Goal: Task Accomplishment & Management: Manage account settings

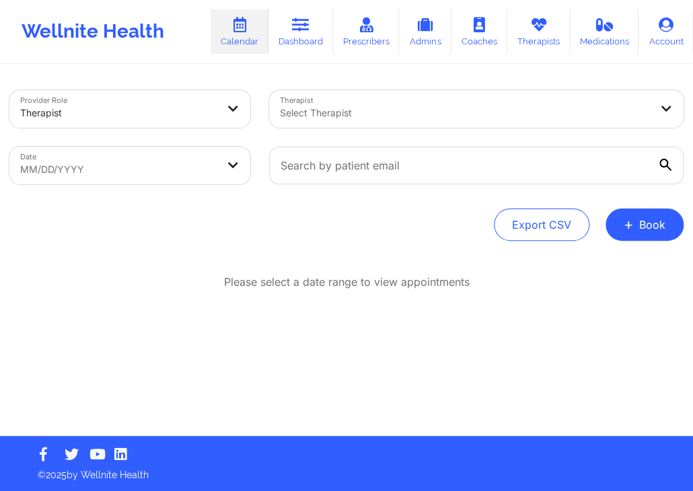
select select "2025-7"
select select "2025-8"
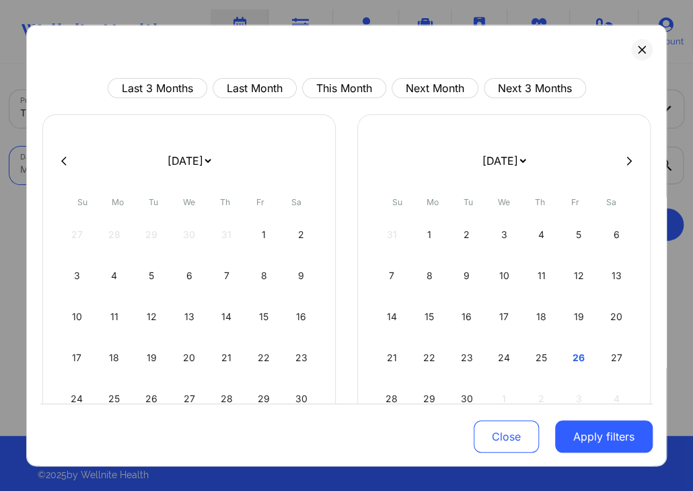
click at [192, 172] on body "Wellnite Health Calendar Dashboard Prescribers Admins Coaches Therapists Medica…" at bounding box center [346, 245] width 693 height 491
click at [310, 92] on button "This Month" at bounding box center [344, 88] width 84 height 20
select select "2025-8"
select select "2025-9"
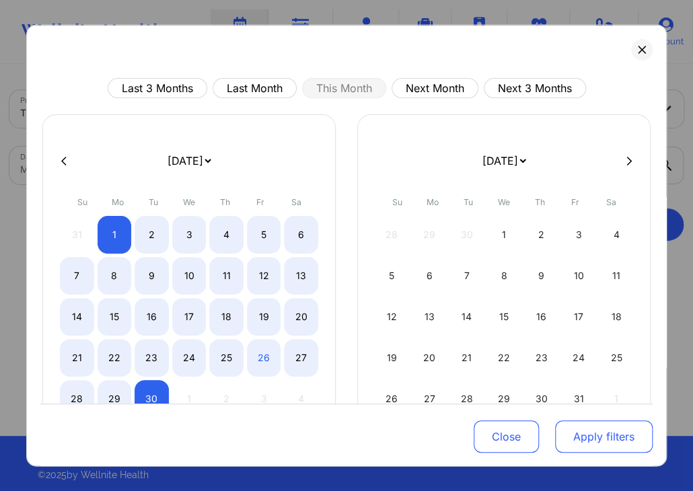
click at [586, 439] on button "Apply filters" at bounding box center [604, 437] width 98 height 32
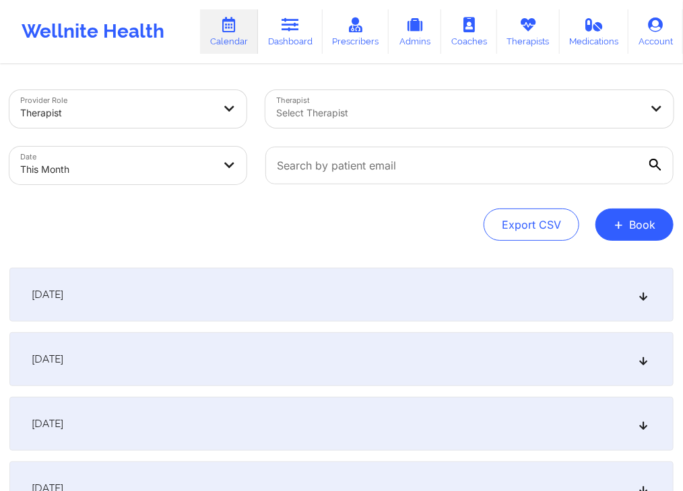
click at [322, 297] on div "[DATE]" at bounding box center [341, 295] width 664 height 54
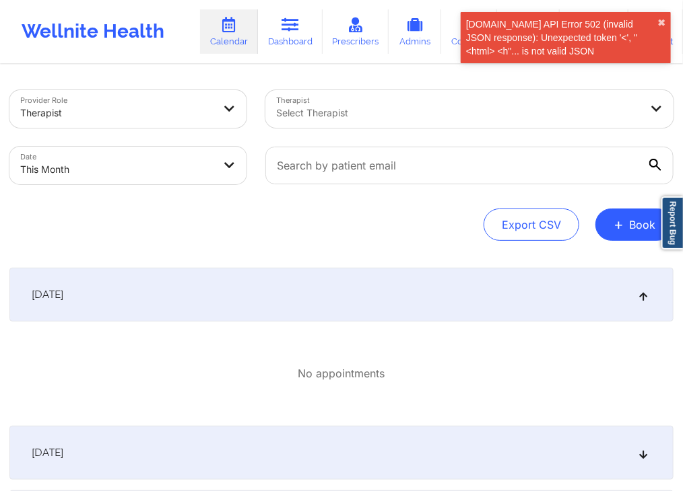
click at [407, 219] on div "Export CSV + Book" at bounding box center [341, 225] width 664 height 32
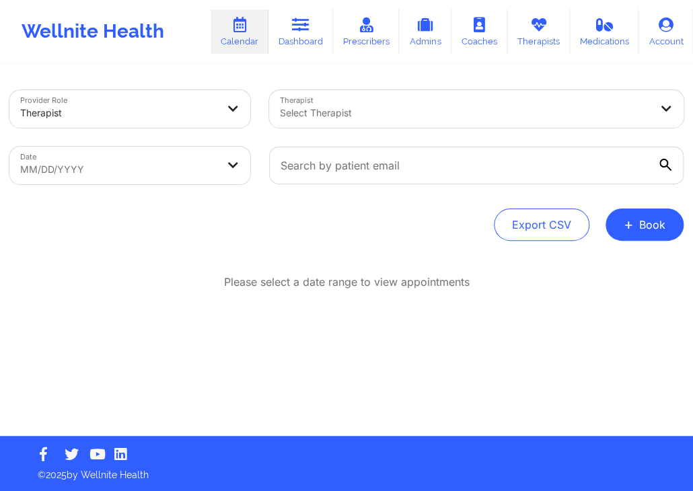
select select "2025-7"
select select "2025-8"
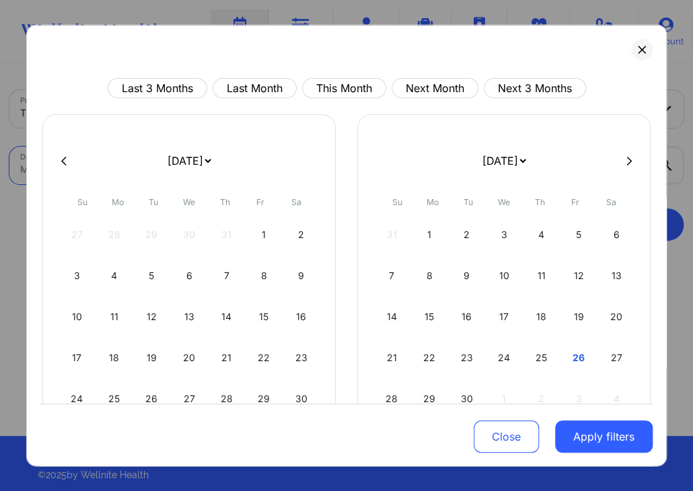
click at [217, 162] on body "Wellnite Health Calendar Dashboard Prescribers Admins Coaches Therapists Medica…" at bounding box center [346, 245] width 693 height 491
click at [347, 83] on button "This Month" at bounding box center [344, 88] width 84 height 20
select select "2025-8"
select select "2025-9"
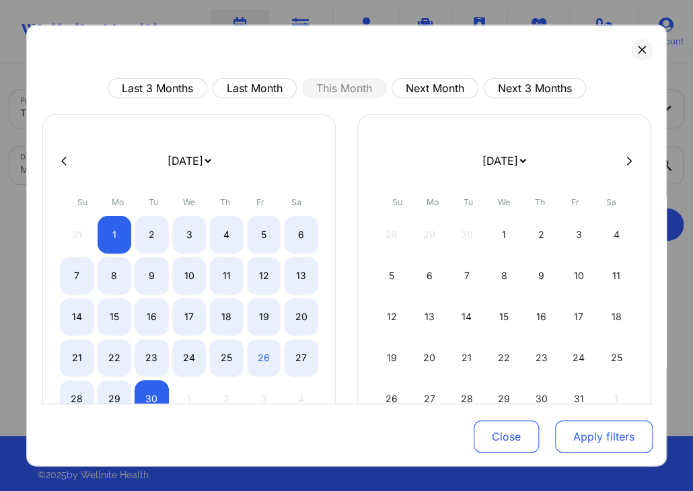
click at [581, 437] on button "Apply filters" at bounding box center [604, 437] width 98 height 32
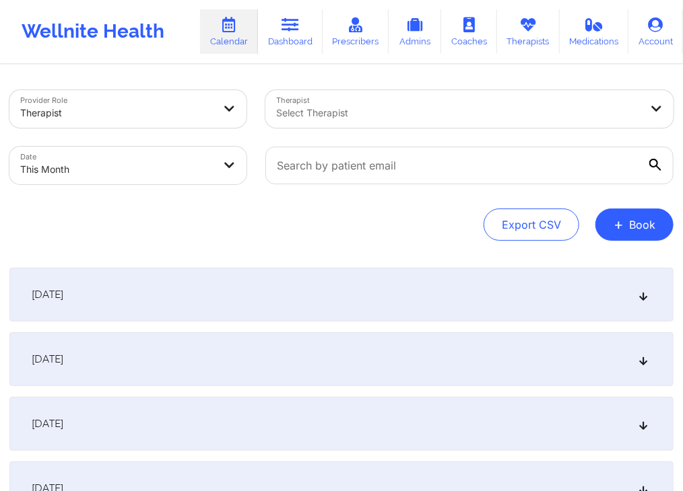
click at [425, 272] on div "[DATE]" at bounding box center [341, 295] width 664 height 54
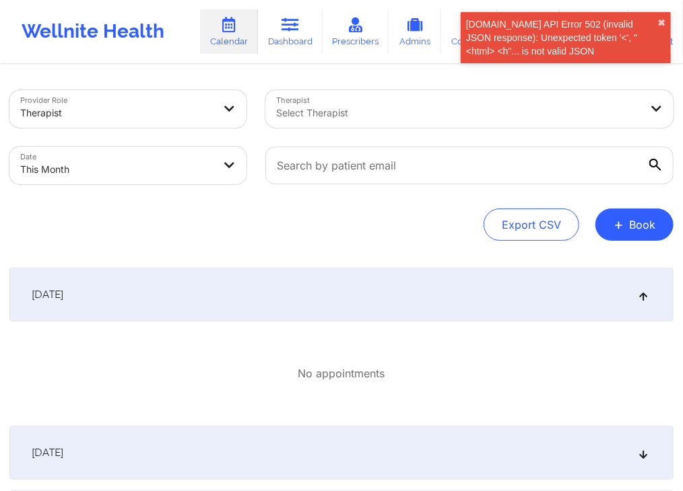
click at [441, 205] on div "Provider Role Therapist Therapist Select Therapist Date This Month Export CSV +…" at bounding box center [341, 165] width 664 height 151
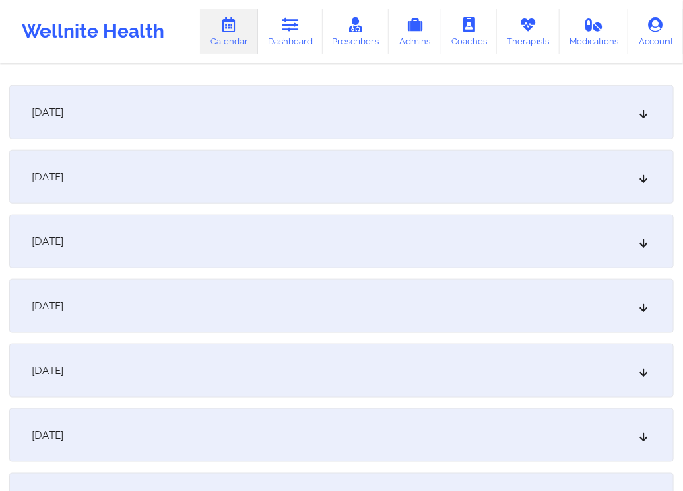
scroll to position [344, 0]
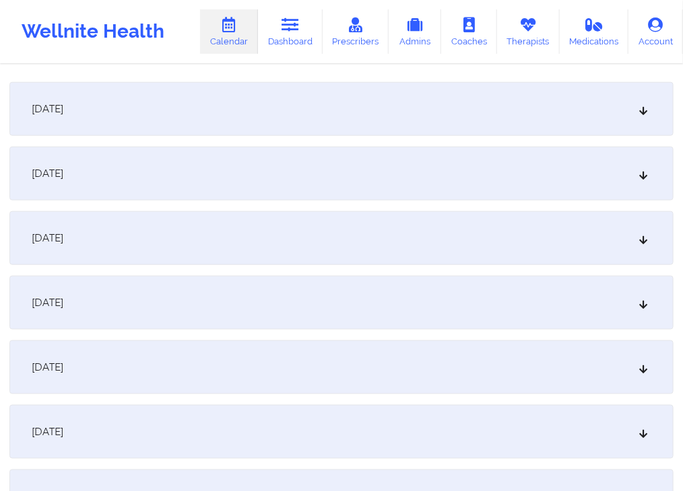
click at [506, 166] on div "[DATE]" at bounding box center [341, 174] width 664 height 54
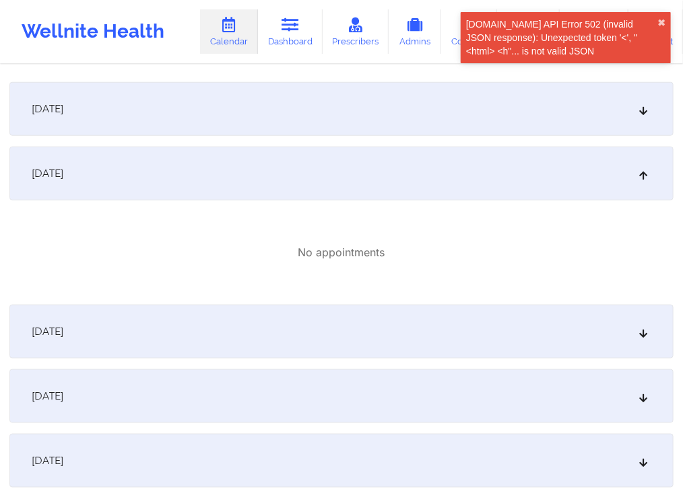
click at [469, 112] on div "[DATE]" at bounding box center [341, 109] width 664 height 54
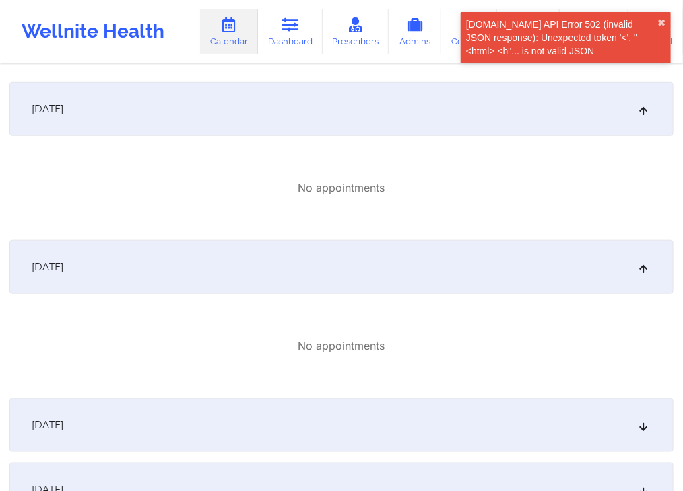
click at [465, 423] on div "[DATE]" at bounding box center [341, 426] width 664 height 54
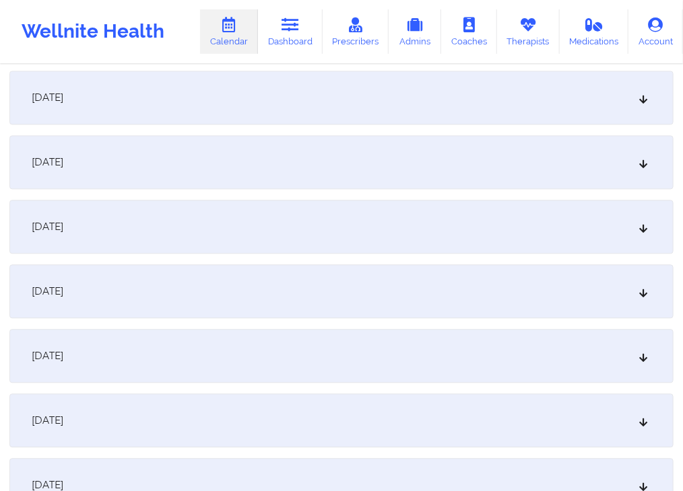
scroll to position [895, 0]
click at [498, 293] on div "[DATE]" at bounding box center [341, 290] width 664 height 54
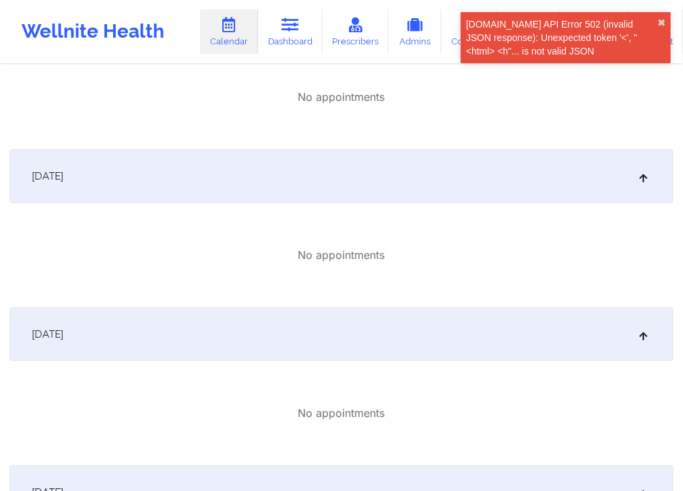
scroll to position [0, 0]
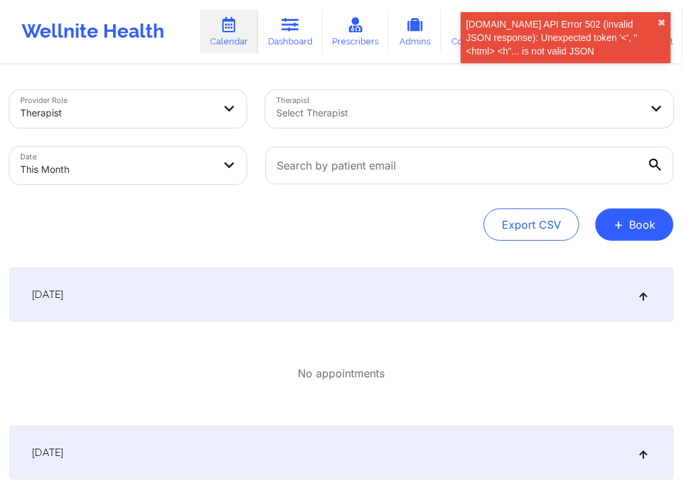
select select "2025-8"
select select "2025-9"
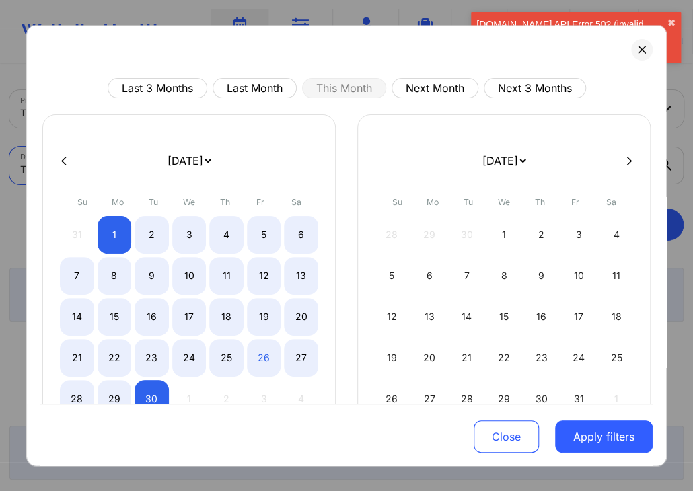
click at [121, 169] on body "Cal.com API Error 502 (invalid JSON response): Unexpected token '<', "<html> <h…" at bounding box center [346, 245] width 693 height 491
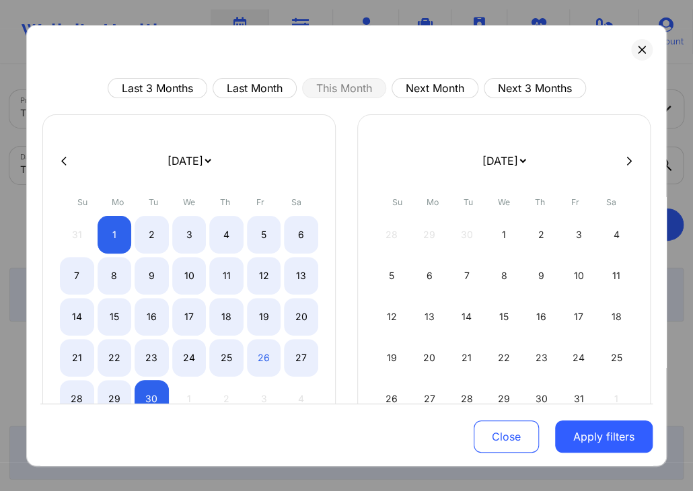
click at [209, 158] on select "January 2019 February 2019 March 2019 April 2019 May 2019 June 2019 July 2019 A…" at bounding box center [188, 161] width 49 height 38
select select "2020-0"
select select "2020-1"
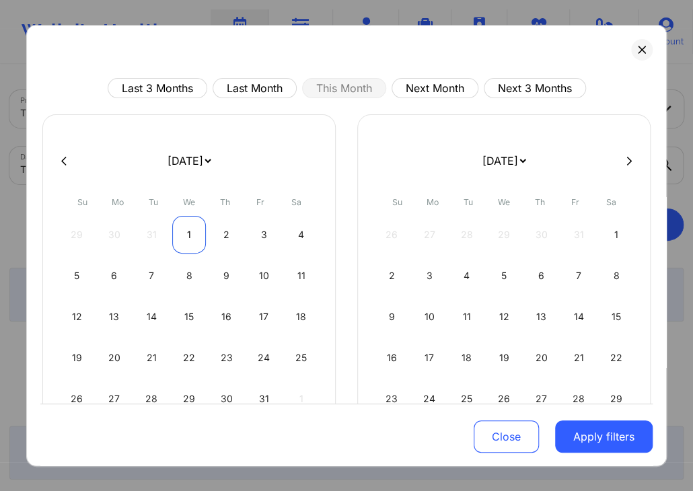
click at [201, 234] on div "1" at bounding box center [189, 235] width 34 height 38
select select "2020-0"
select select "2020-1"
select select "2020-0"
select select "2020-1"
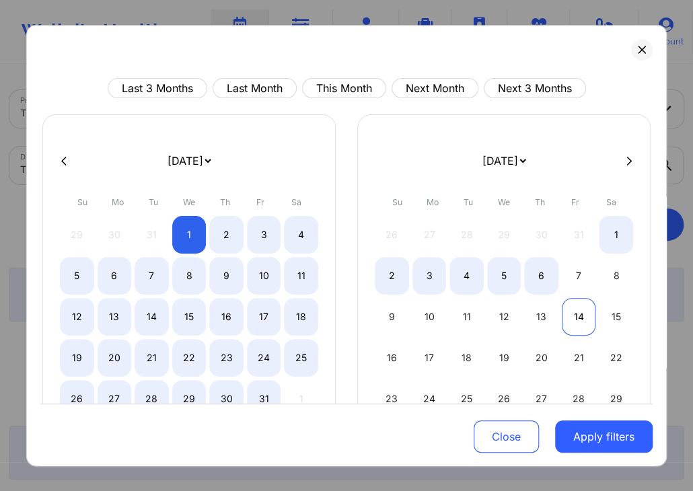
select select "2020-0"
select select "2020-1"
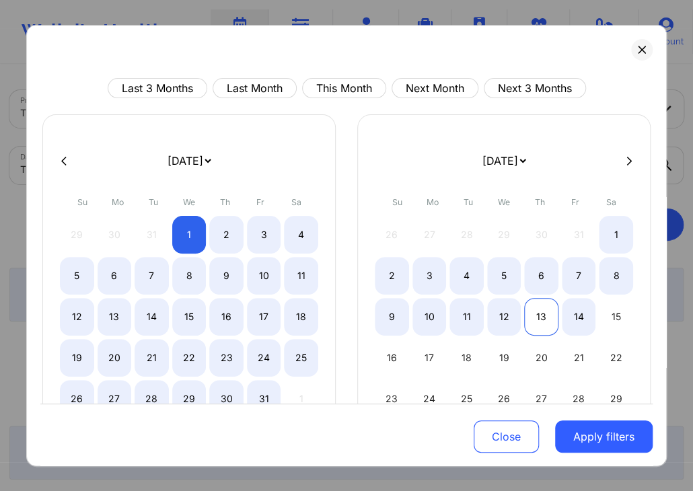
select select "2020-0"
select select "2020-1"
select select "2020-0"
select select "2020-1"
click at [612, 321] on div "15" at bounding box center [616, 317] width 34 height 38
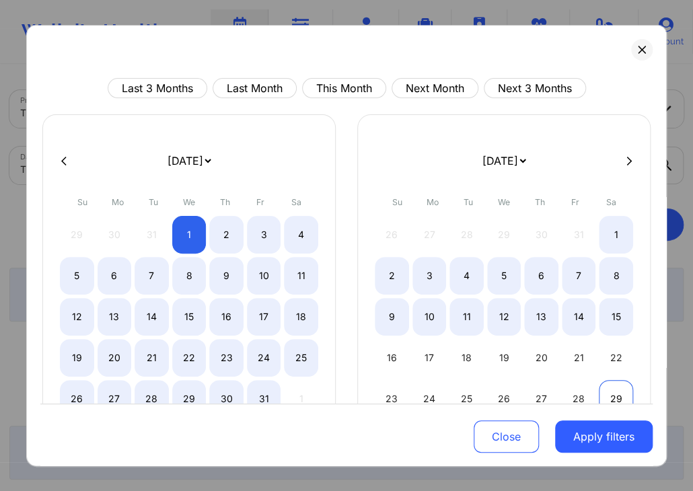
select select "2020-0"
select select "2020-1"
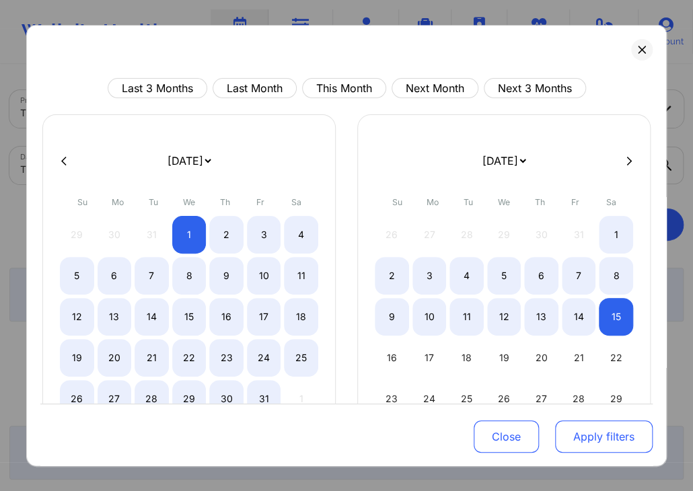
click at [617, 440] on button "Apply filters" at bounding box center [604, 437] width 98 height 32
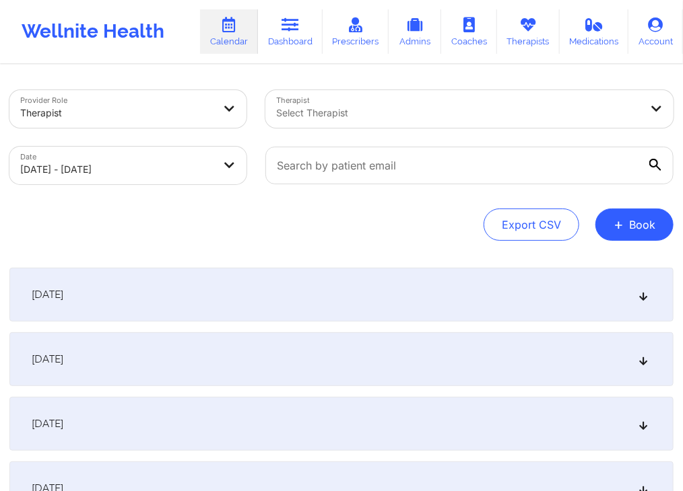
click at [265, 294] on div "January 1, 2020" at bounding box center [341, 295] width 664 height 54
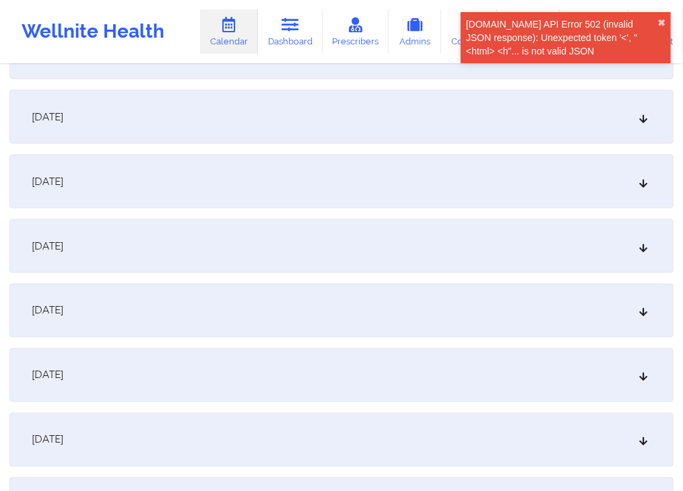
scroll to position [597, 0]
click at [318, 288] on div "January 9, 2020" at bounding box center [341, 308] width 664 height 54
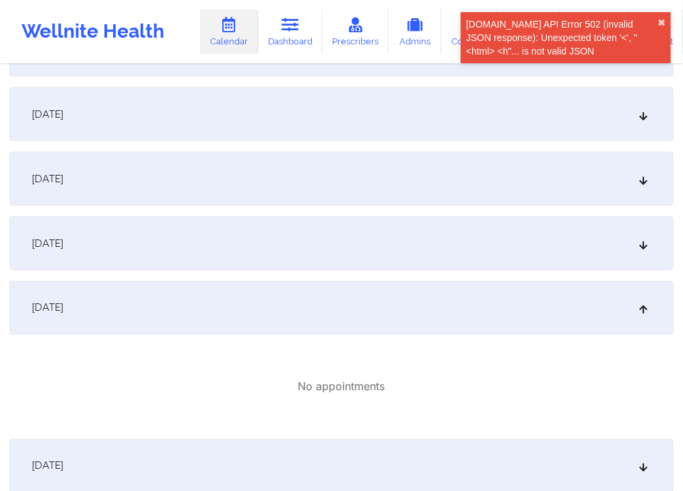
scroll to position [0, 0]
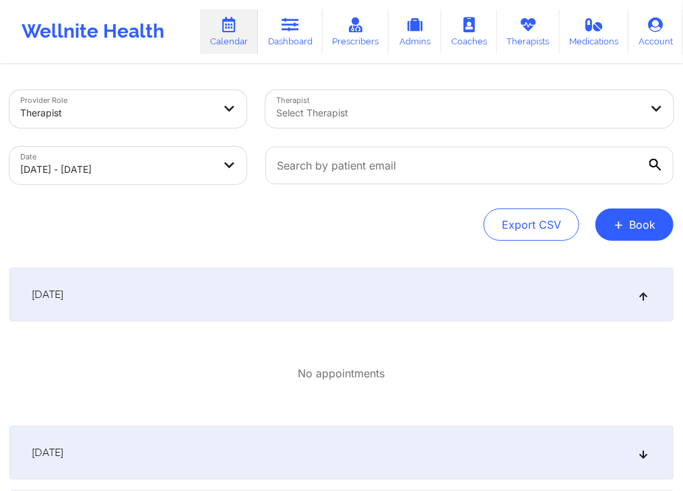
click at [401, 231] on div "Export CSV + Book" at bounding box center [341, 225] width 664 height 32
click at [397, 222] on div "Export CSV + Book" at bounding box center [341, 225] width 664 height 32
click at [314, 268] on div "January 1, 2020" at bounding box center [341, 295] width 664 height 54
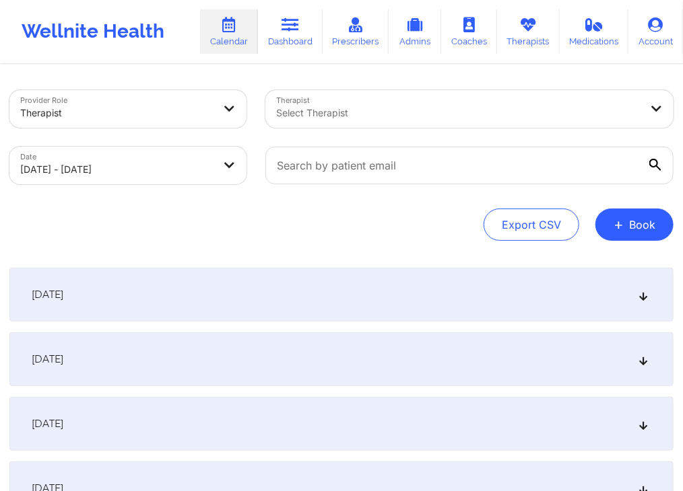
click at [388, 348] on div "January 2, 2020" at bounding box center [341, 360] width 664 height 54
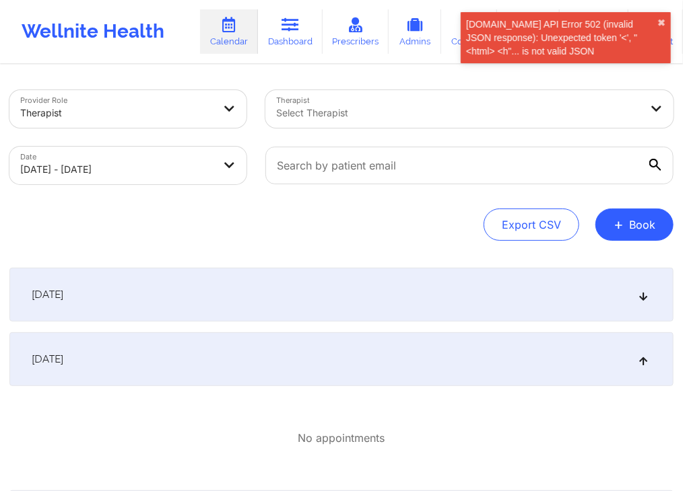
click at [411, 283] on div "January 1, 2020" at bounding box center [341, 295] width 664 height 54
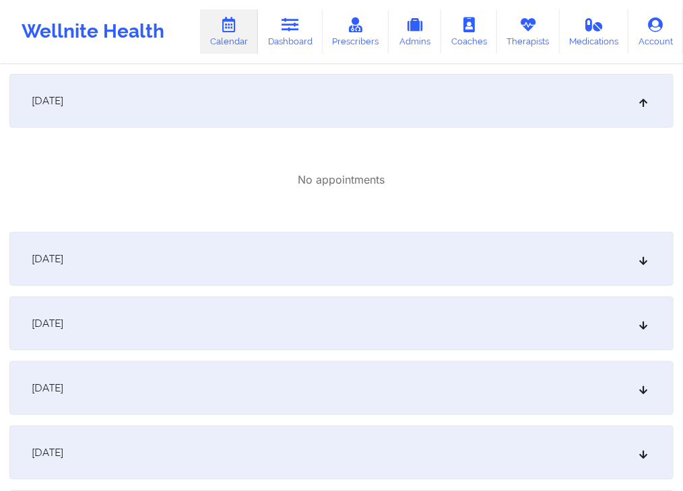
scroll to position [353, 0]
click at [450, 243] on div "January 3, 2020" at bounding box center [341, 259] width 664 height 54
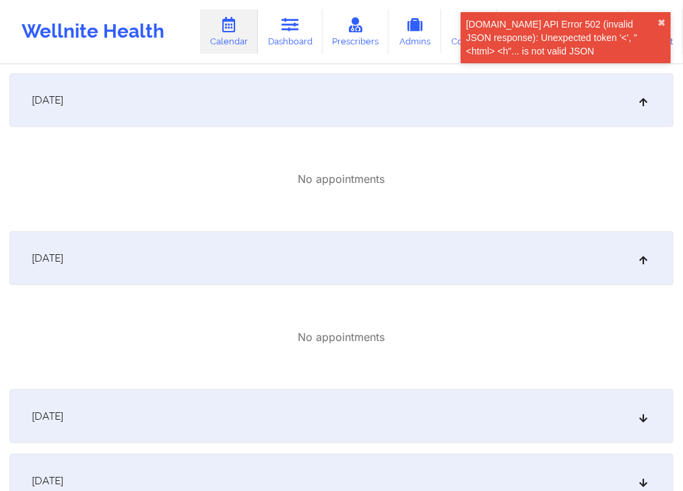
click at [450, 243] on div "January 3, 2020" at bounding box center [341, 259] width 664 height 54
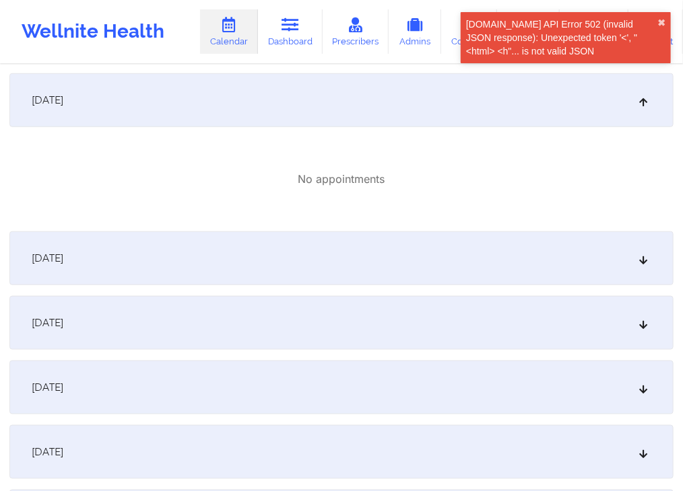
click at [450, 243] on div "January 3, 2020" at bounding box center [341, 259] width 664 height 54
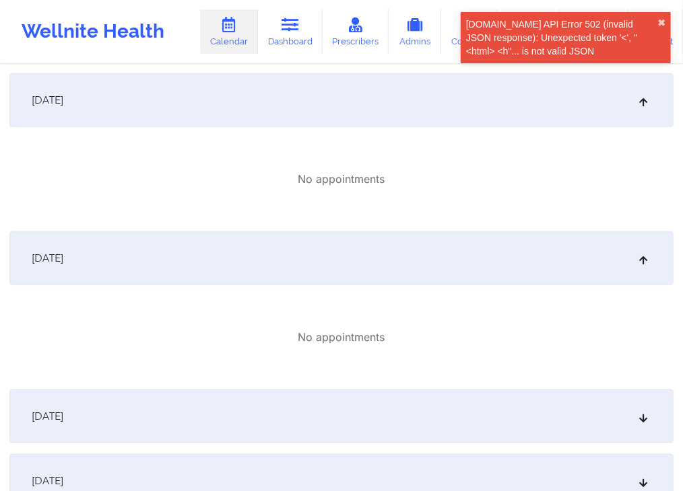
click at [510, 207] on div "No appointments" at bounding box center [341, 179] width 664 height 83
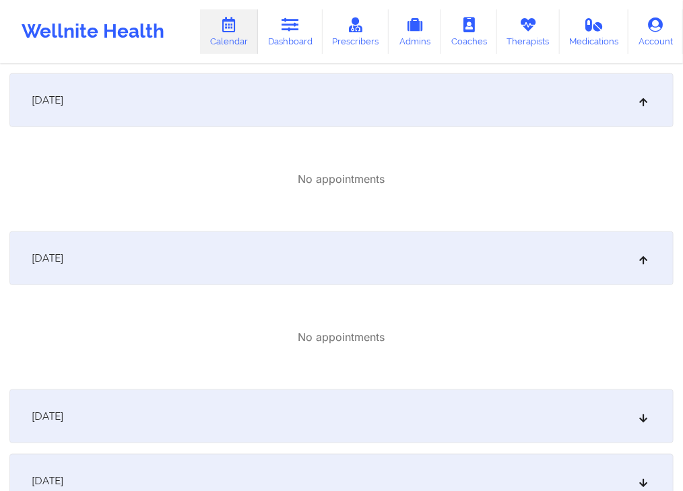
scroll to position [0, 0]
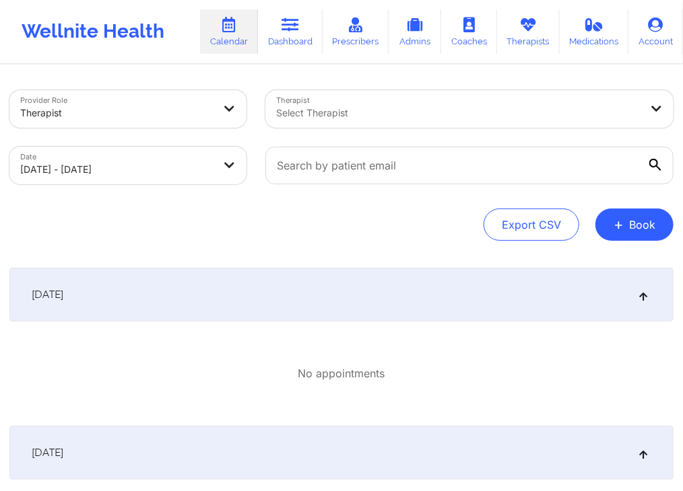
click at [391, 213] on div "Export CSV + Book" at bounding box center [341, 225] width 664 height 32
click at [213, 216] on div "Export CSV + Book" at bounding box center [341, 225] width 664 height 32
click at [625, 228] on button "+ Book" at bounding box center [634, 225] width 78 height 32
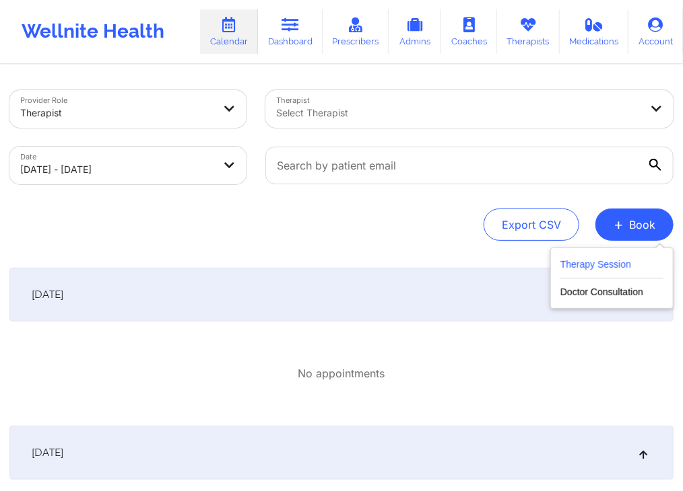
click at [609, 259] on button "Therapy Session" at bounding box center [611, 268] width 103 height 22
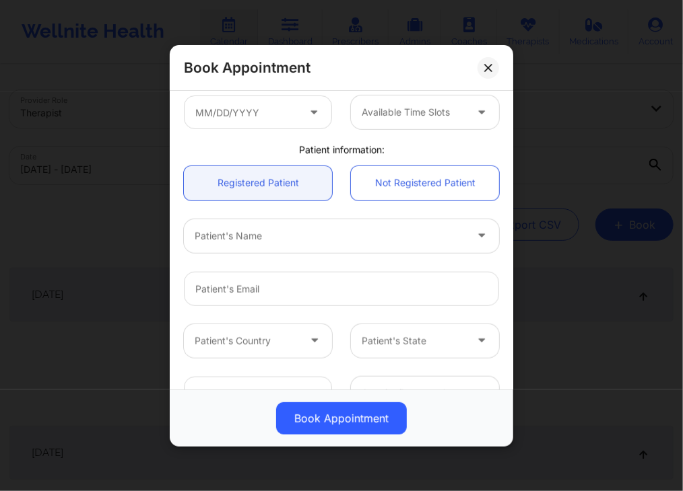
scroll to position [285, 0]
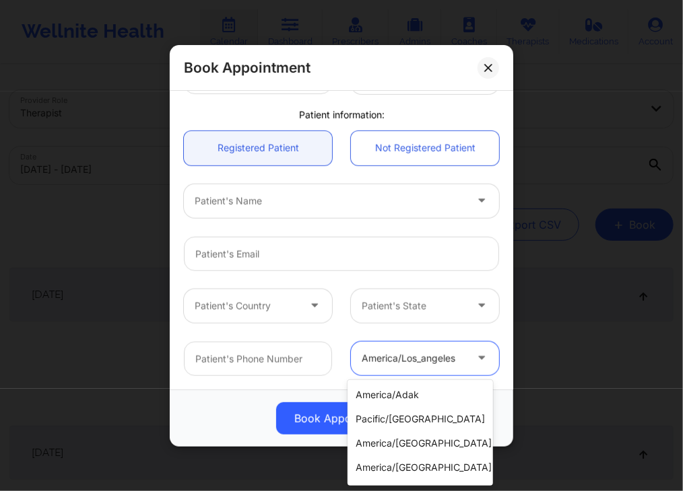
click at [434, 362] on div at bounding box center [414, 358] width 104 height 16
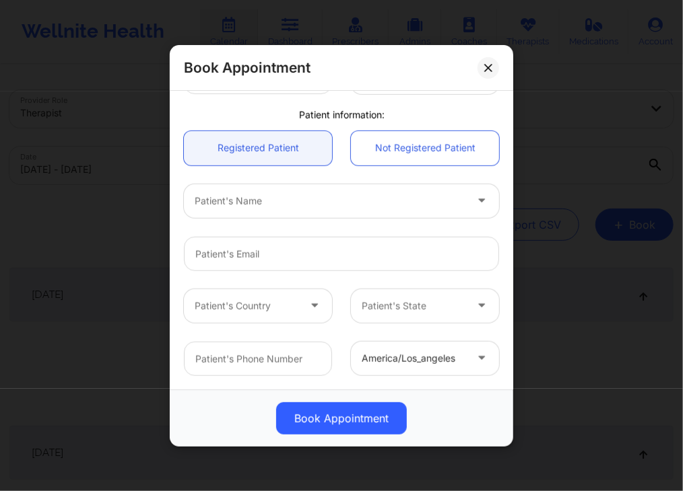
click at [487, 326] on div "Patient's Country Patient's State" at bounding box center [341, 305] width 334 height 53
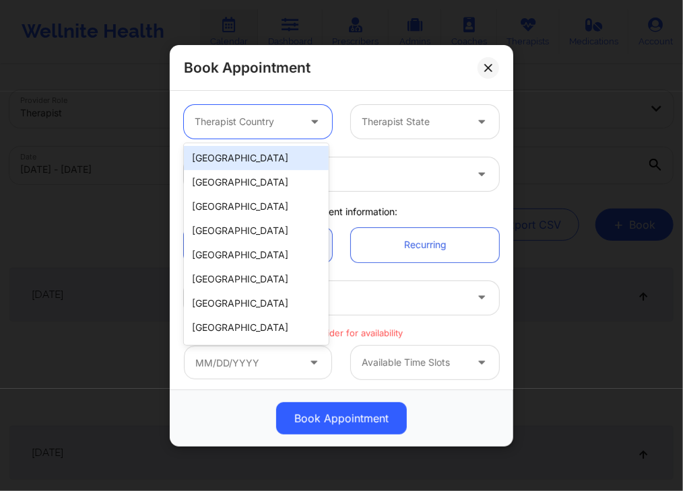
click at [274, 122] on div at bounding box center [247, 122] width 104 height 16
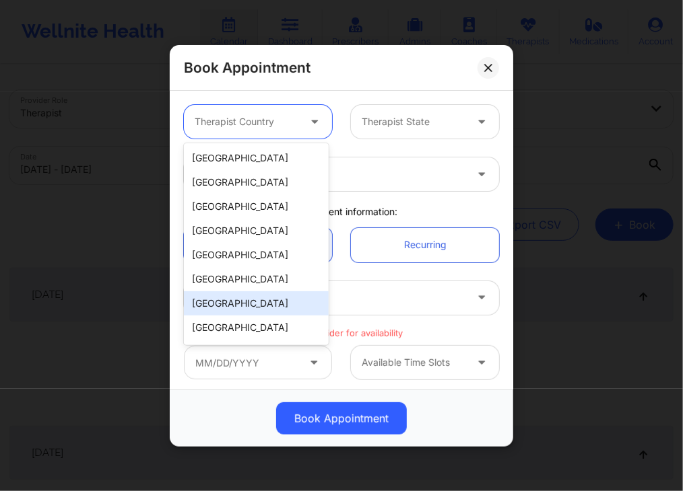
scroll to position [22, 0]
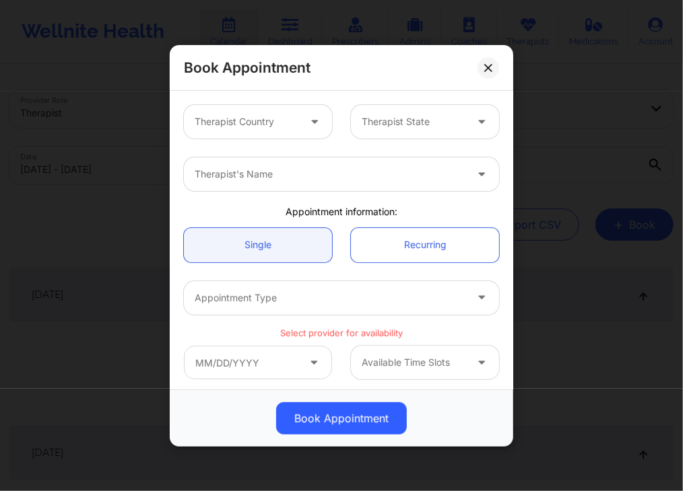
click at [358, 156] on div "Therapist's Name" at bounding box center [341, 174] width 334 height 53
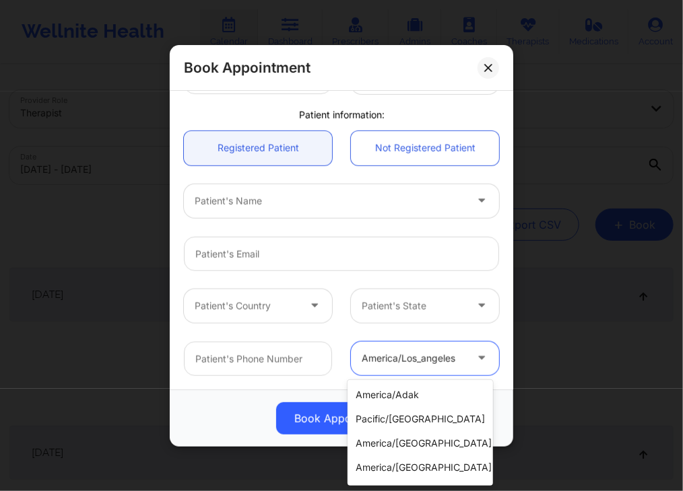
click at [435, 360] on div at bounding box center [414, 358] width 104 height 16
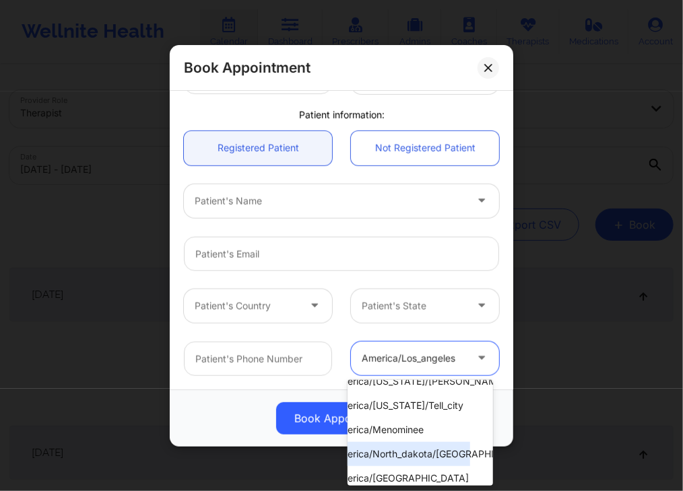
scroll to position [329, 0]
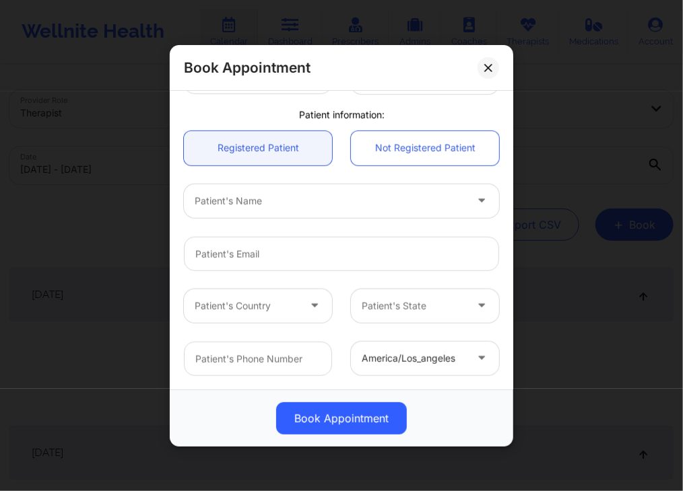
click at [338, 278] on div at bounding box center [341, 253] width 334 height 53
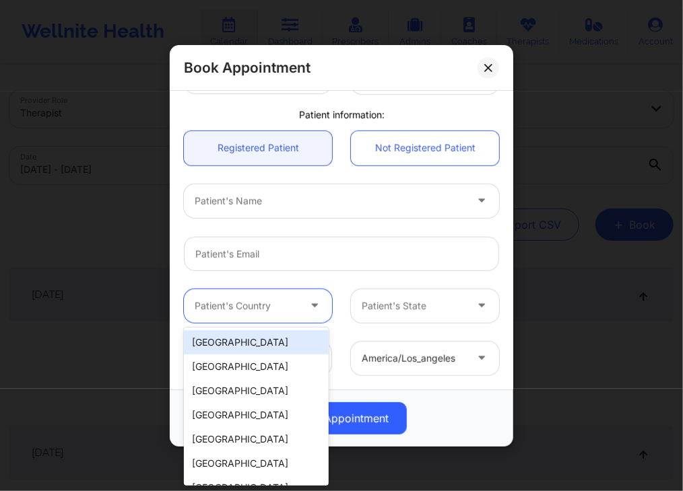
click at [269, 300] on div at bounding box center [247, 306] width 104 height 16
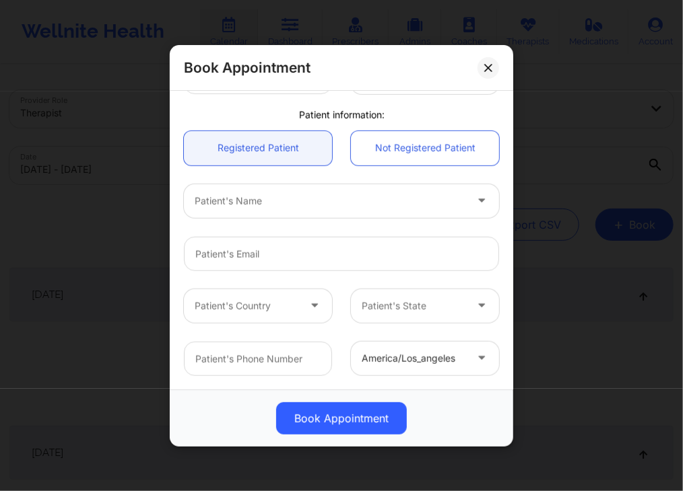
click at [291, 283] on div "Patient's Country Patient's State" at bounding box center [341, 305] width 334 height 53
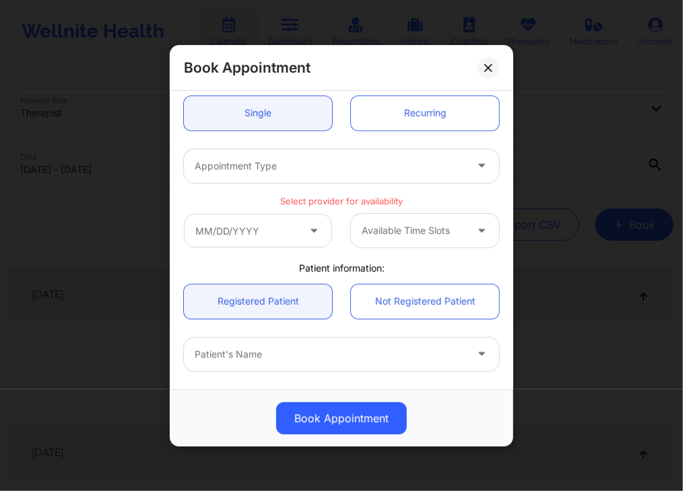
scroll to position [129, 0]
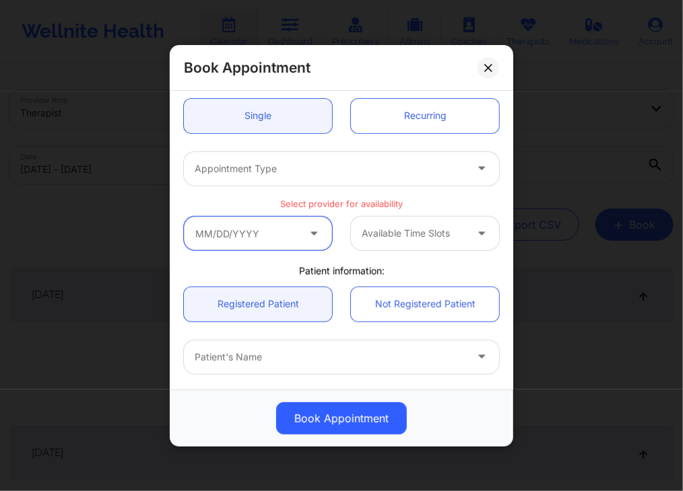
click at [271, 224] on input "text" at bounding box center [258, 234] width 148 height 34
click at [343, 140] on div "Single Recurring" at bounding box center [341, 115] width 334 height 53
click at [283, 238] on input "text" at bounding box center [258, 234] width 148 height 34
click at [344, 138] on div "Single Recurring" at bounding box center [341, 115] width 334 height 53
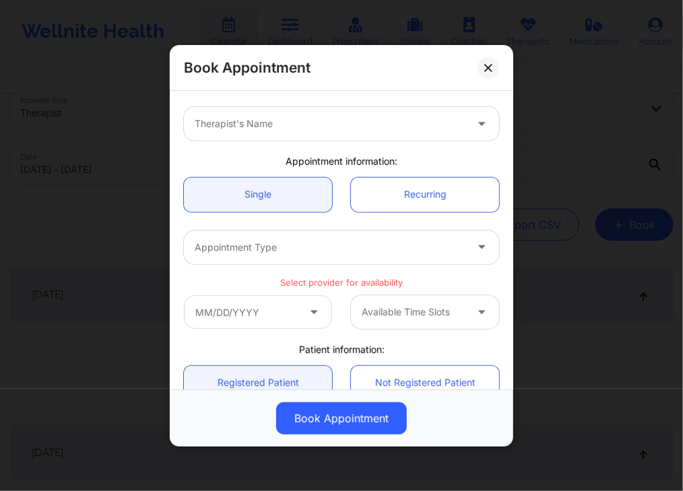
scroll to position [0, 0]
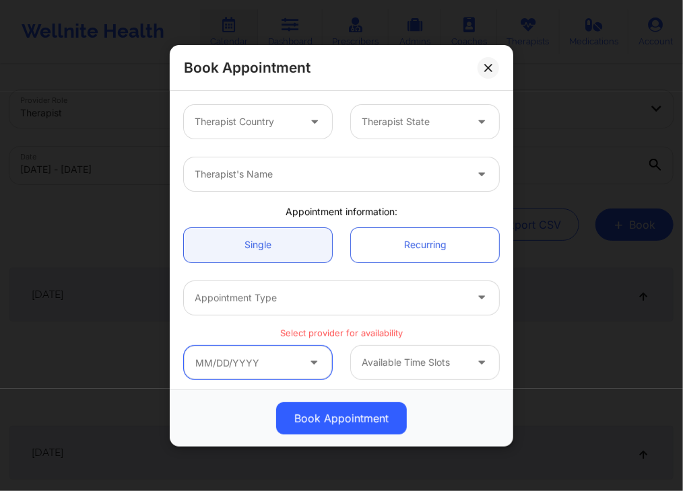
click at [246, 359] on input "text" at bounding box center [258, 363] width 148 height 34
click at [235, 414] on div "Book Appointment" at bounding box center [341, 419] width 325 height 32
click at [250, 367] on input "text" at bounding box center [258, 363] width 148 height 34
click at [222, 408] on div "Book Appointment" at bounding box center [341, 419] width 325 height 32
click at [213, 366] on input "text" at bounding box center [258, 363] width 148 height 34
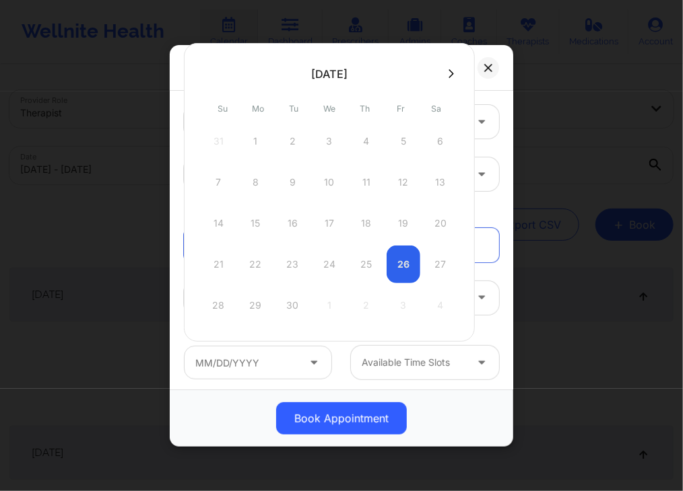
click at [448, 73] on icon at bounding box center [450, 74] width 5 height 10
click at [449, 73] on icon at bounding box center [451, 73] width 5 height 9
click at [207, 71] on icon at bounding box center [207, 73] width 5 height 9
click at [448, 73] on icon at bounding box center [450, 74] width 5 height 10
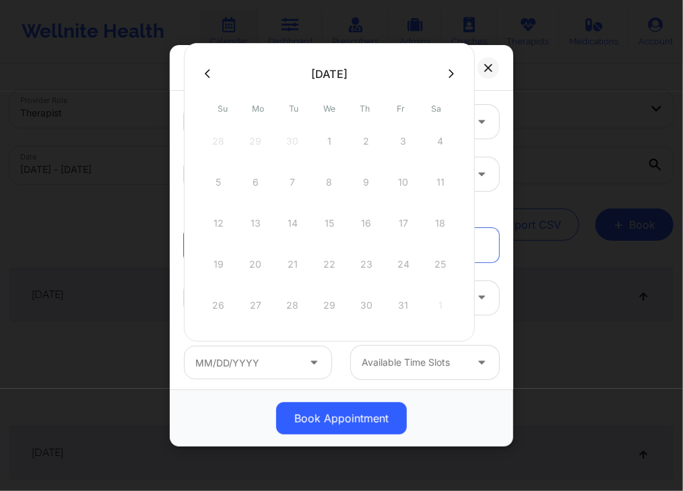
click at [448, 73] on icon at bounding box center [450, 74] width 5 height 10
click at [209, 71] on icon at bounding box center [207, 74] width 5 height 10
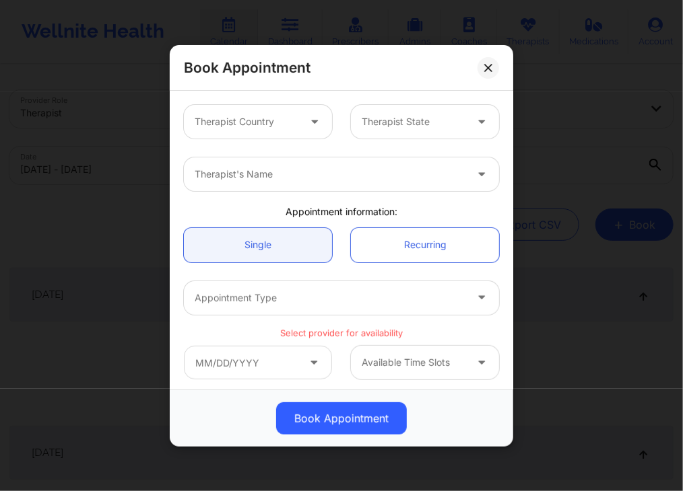
click at [224, 432] on div "Book Appointment" at bounding box center [341, 419] width 325 height 32
click at [460, 213] on div "Appointment information:" at bounding box center [341, 211] width 334 height 13
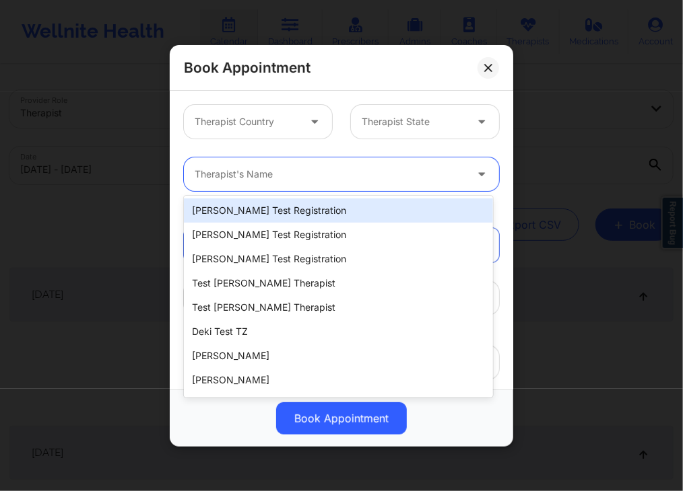
click at [344, 170] on div at bounding box center [330, 174] width 271 height 16
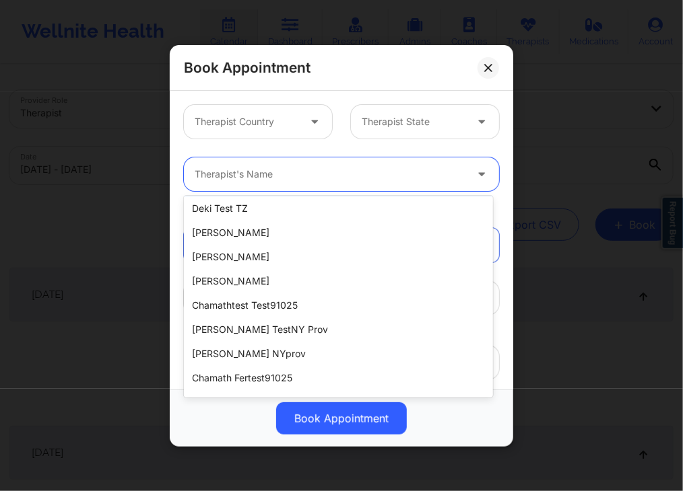
scroll to position [134, 0]
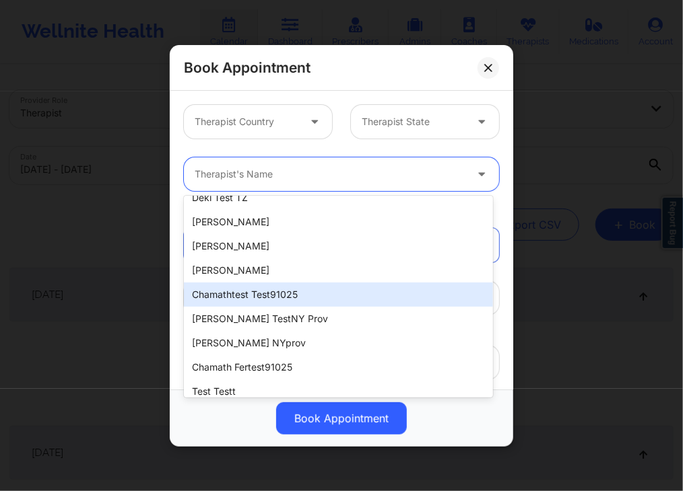
click at [273, 297] on div "chamathtest test91025" at bounding box center [338, 295] width 308 height 24
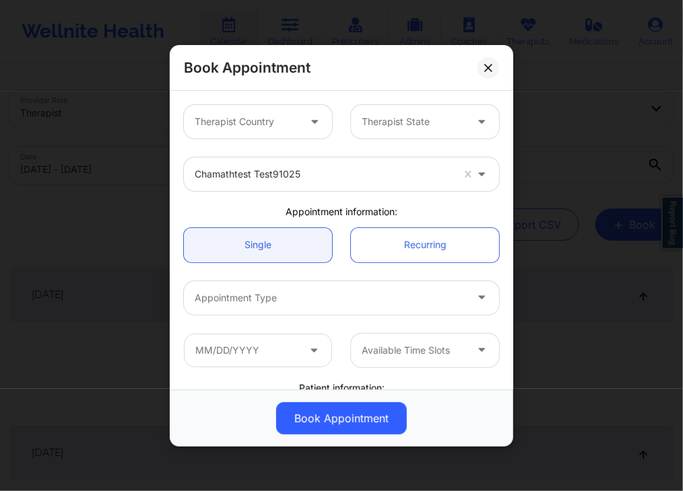
click at [342, 206] on div "Appointment information:" at bounding box center [341, 211] width 334 height 13
click at [490, 67] on icon at bounding box center [488, 67] width 8 height 8
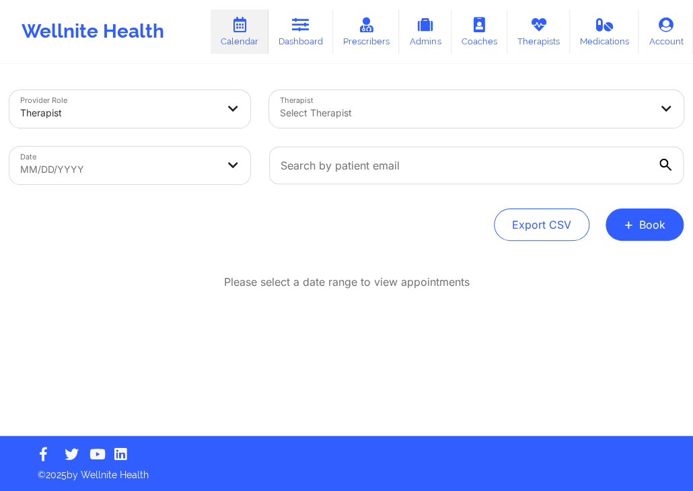
click at [386, 223] on div "Export CSV + Book" at bounding box center [346, 225] width 675 height 32
click at [389, 210] on div "Export CSV + Book" at bounding box center [346, 225] width 675 height 32
click at [313, 192] on div at bounding box center [477, 165] width 434 height 57
select select "2025-7"
select select "2025-8"
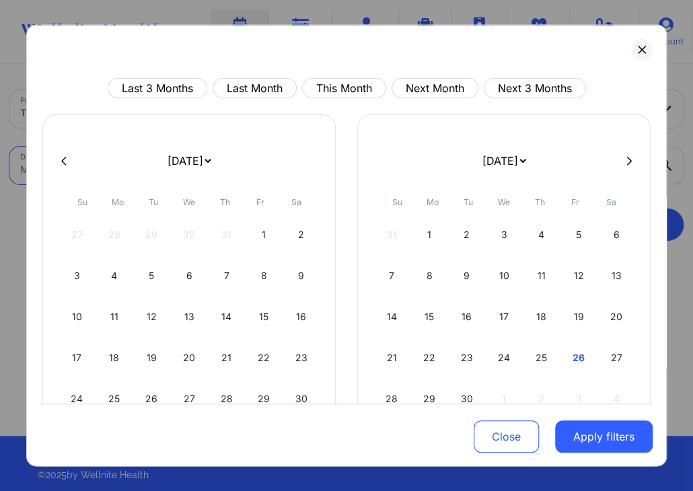
click at [175, 170] on body "Wellnite Health Calendar Dashboard Prescribers Admins Coaches Therapists Medica…" at bounding box center [346, 245] width 693 height 491
click at [280, 84] on button "Last Month" at bounding box center [255, 88] width 84 height 20
select select "2025-7"
select select "2025-8"
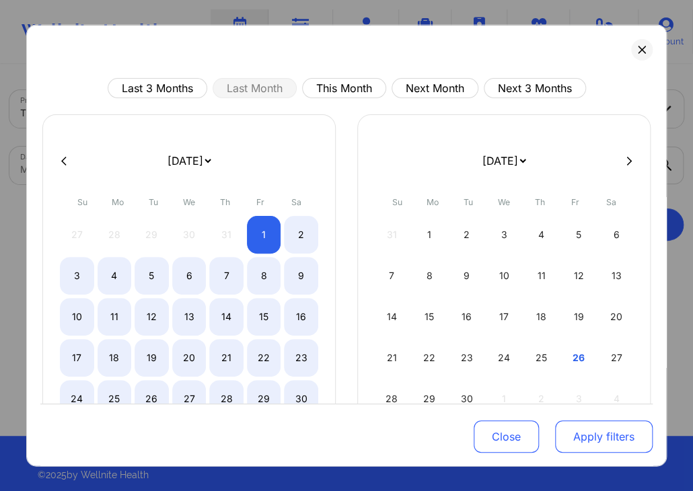
click at [592, 434] on button "Apply filters" at bounding box center [604, 437] width 98 height 32
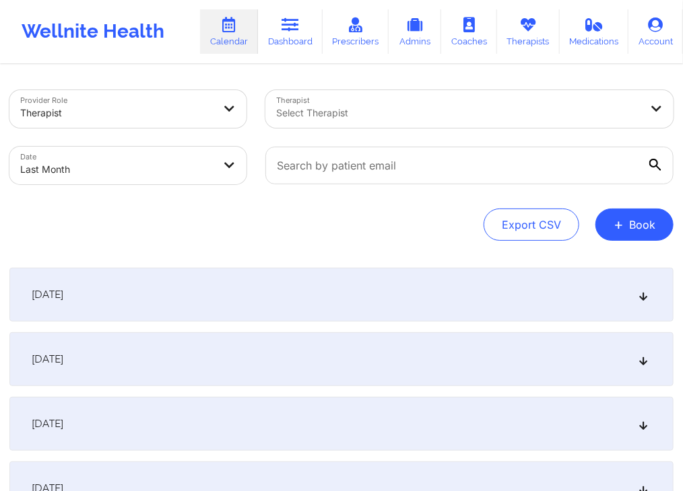
click at [388, 300] on div "August 1, 2025" at bounding box center [341, 295] width 664 height 54
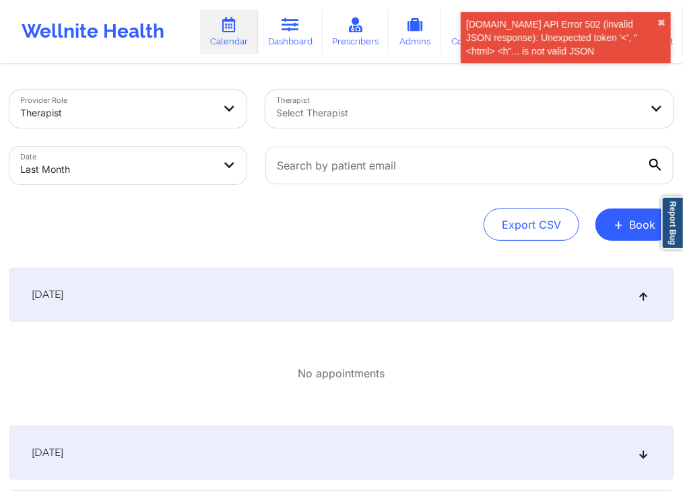
click at [430, 209] on div "Export CSV + Book" at bounding box center [341, 225] width 664 height 32
click at [328, 214] on div "Export CSV + Book" at bounding box center [341, 225] width 664 height 32
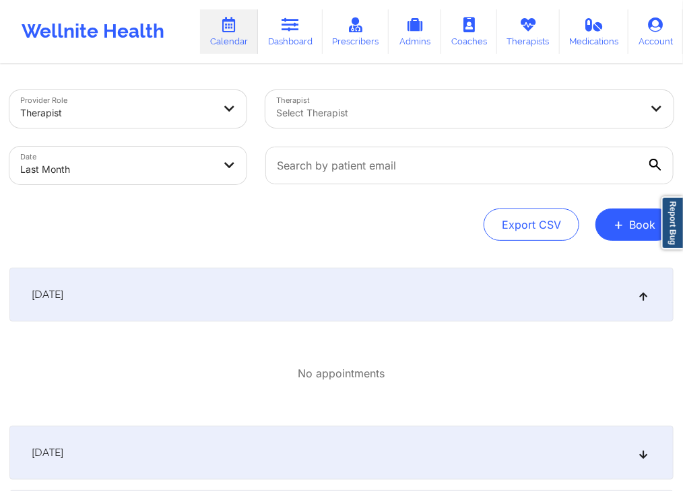
click at [342, 281] on div "August 1, 2025" at bounding box center [341, 295] width 664 height 54
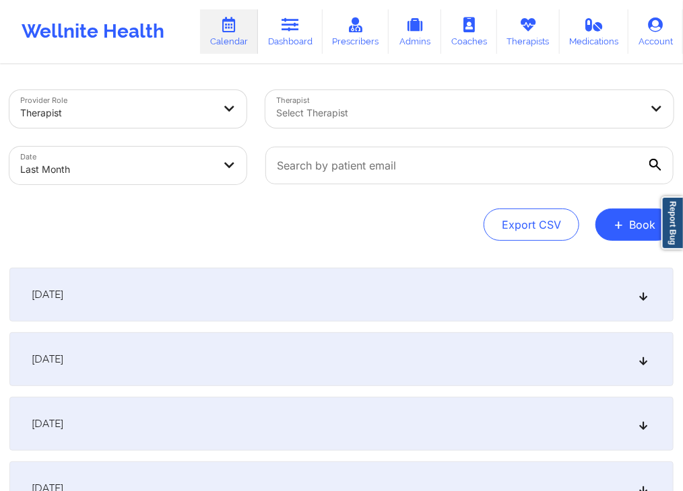
click at [342, 281] on div "August 1, 2025" at bounding box center [341, 295] width 664 height 54
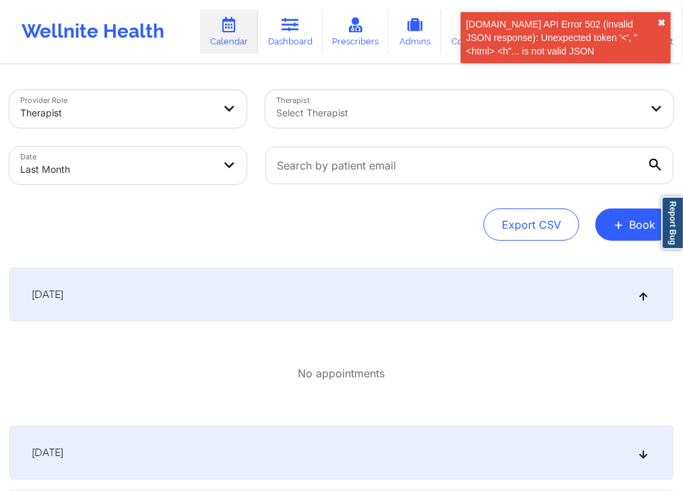
click at [664, 23] on button "✖︎" at bounding box center [661, 23] width 8 height 11
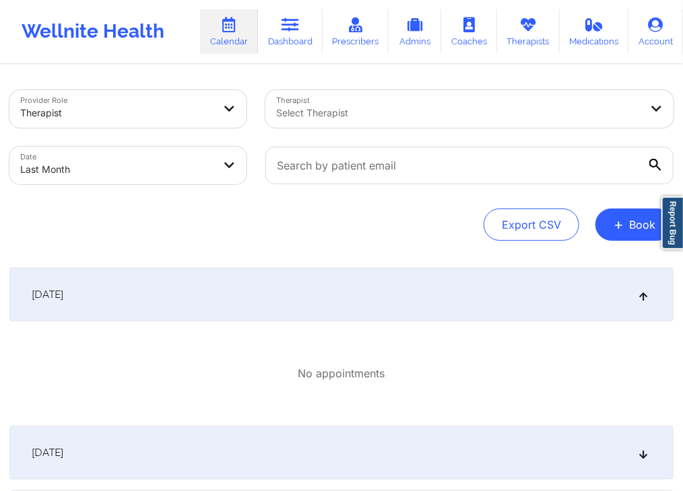
click at [419, 239] on div "Export CSV + Book" at bounding box center [341, 225] width 664 height 32
click at [186, 175] on body "Wellnite Health Calendar Dashboard Prescribers Admins Coaches Therapists Medica…" at bounding box center [341, 245] width 683 height 491
select select "2025-7"
select select "2025-8"
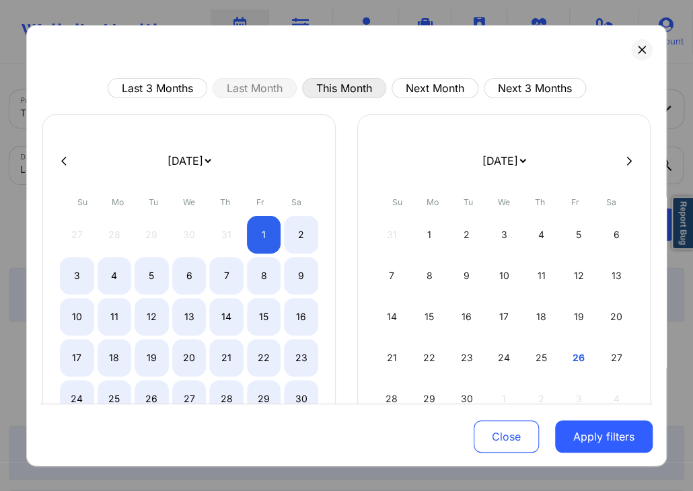
click at [345, 95] on button "This Month" at bounding box center [344, 88] width 84 height 20
select select "2025-8"
select select "2025-9"
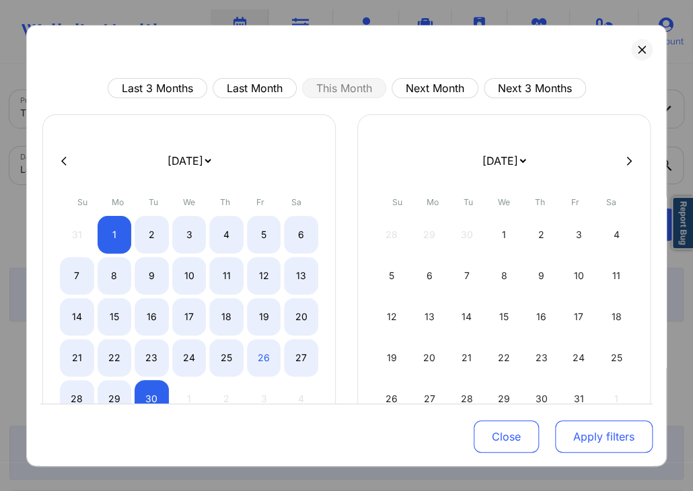
click at [577, 446] on button "Apply filters" at bounding box center [604, 437] width 98 height 32
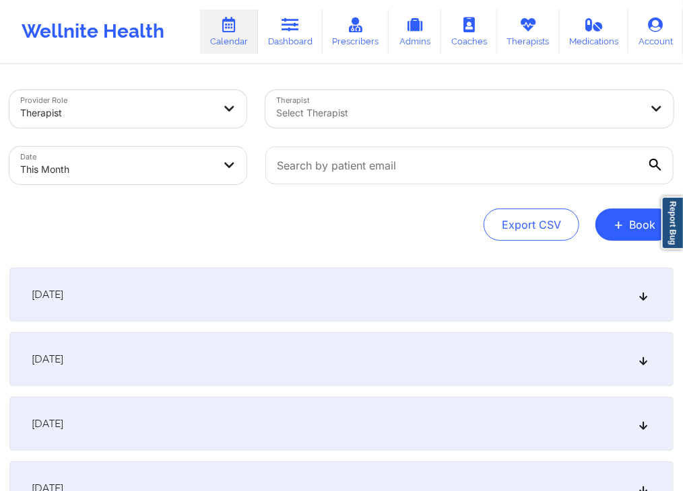
click at [443, 300] on div "[DATE]" at bounding box center [341, 295] width 664 height 54
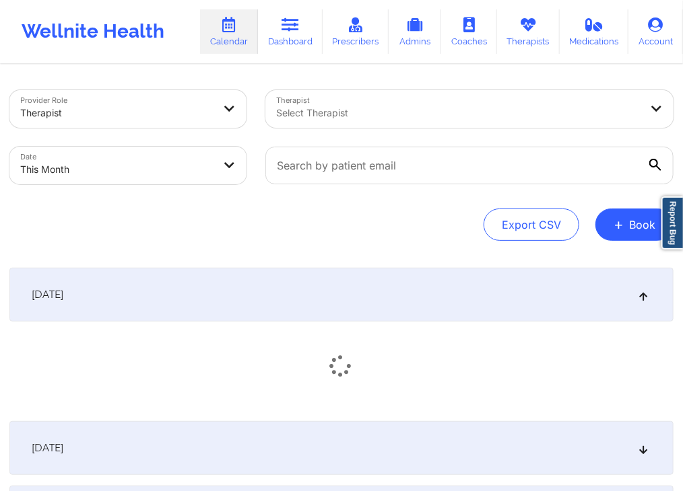
click at [402, 235] on div "Export CSV + Book" at bounding box center [341, 225] width 664 height 32
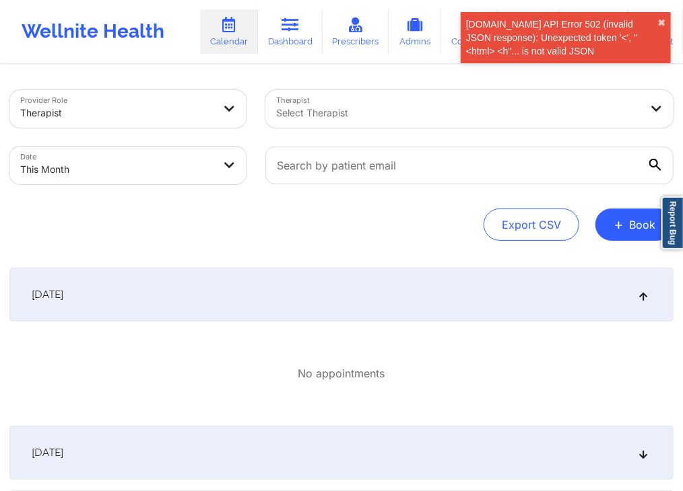
click at [398, 283] on div "[DATE]" at bounding box center [341, 295] width 664 height 54
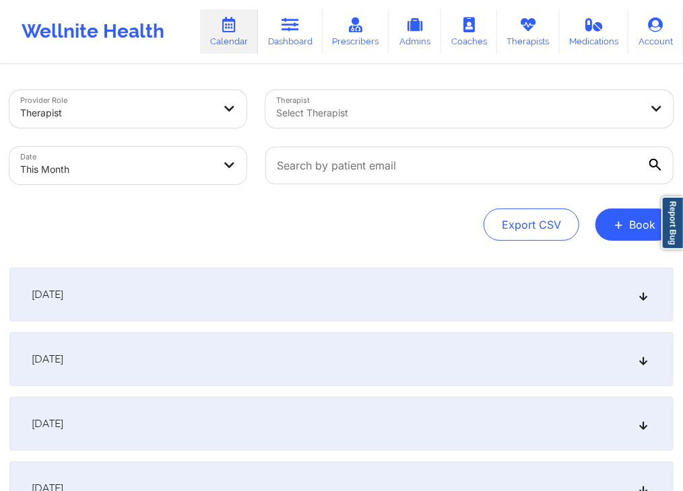
click at [398, 283] on div "[DATE]" at bounding box center [341, 295] width 664 height 54
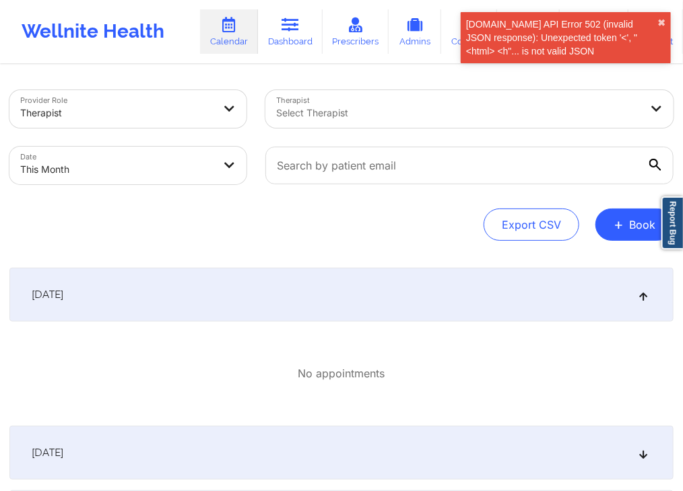
click at [378, 235] on div "Export CSV + Book" at bounding box center [341, 225] width 664 height 32
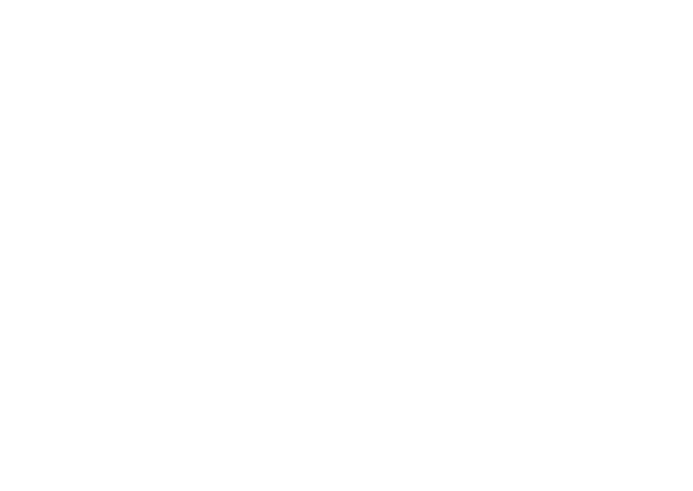
click at [471, 204] on body at bounding box center [346, 245] width 693 height 491
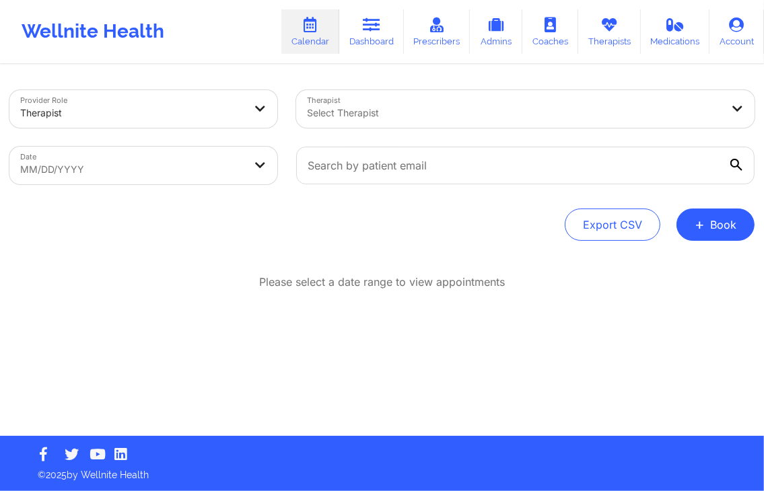
click at [221, 166] on body "Wellnite Health Calendar Dashboard Prescribers Admins Coaches Therapists Medica…" at bounding box center [382, 245] width 764 height 491
select select "2025-7"
select select "2025-8"
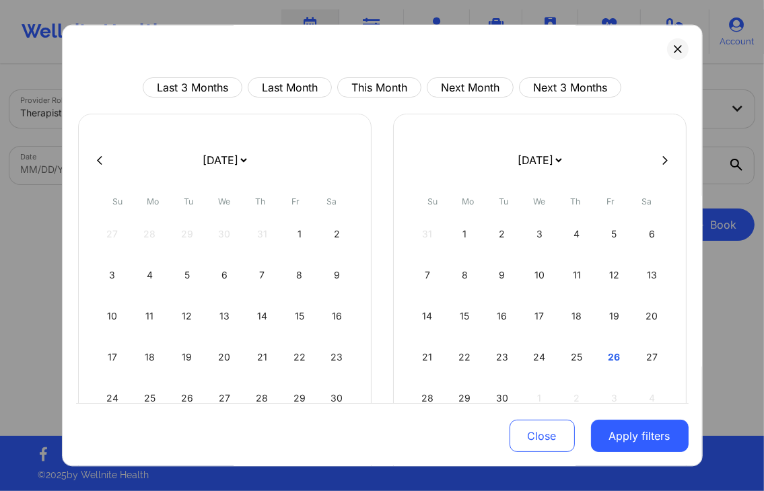
click at [403, 101] on div "Last 3 Months Last Month This Month Next Month Next 3 Months [DATE] [DATE] [DAT…" at bounding box center [382, 321] width 613 height 487
click at [388, 89] on button "This Month" at bounding box center [379, 88] width 84 height 20
select select "2025-8"
select select "2025-9"
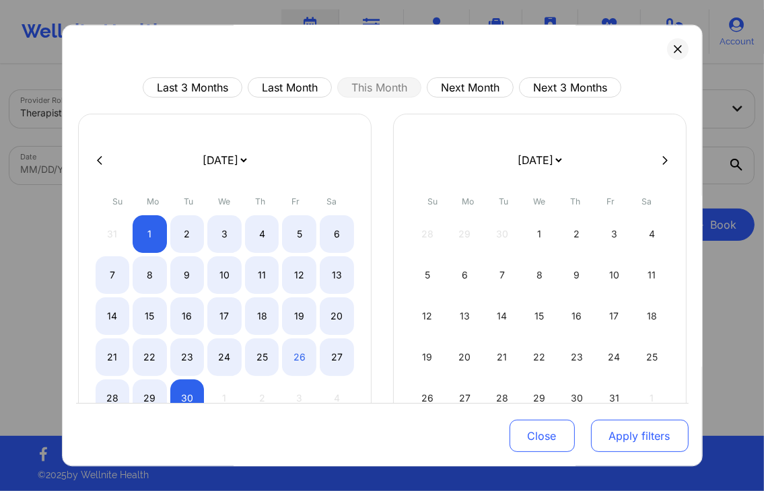
click at [631, 452] on button "Apply filters" at bounding box center [640, 437] width 98 height 32
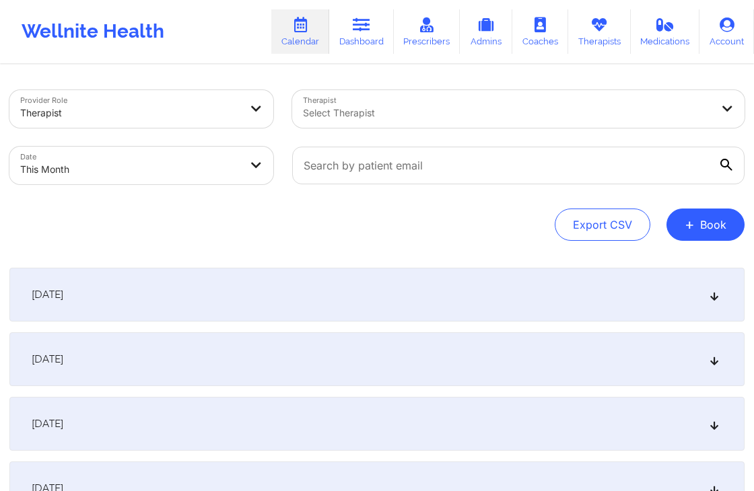
drag, startPoint x: 532, startPoint y: 248, endPoint x: 508, endPoint y: 301, distance: 57.6
click at [508, 301] on div "[DATE]" at bounding box center [376, 295] width 735 height 54
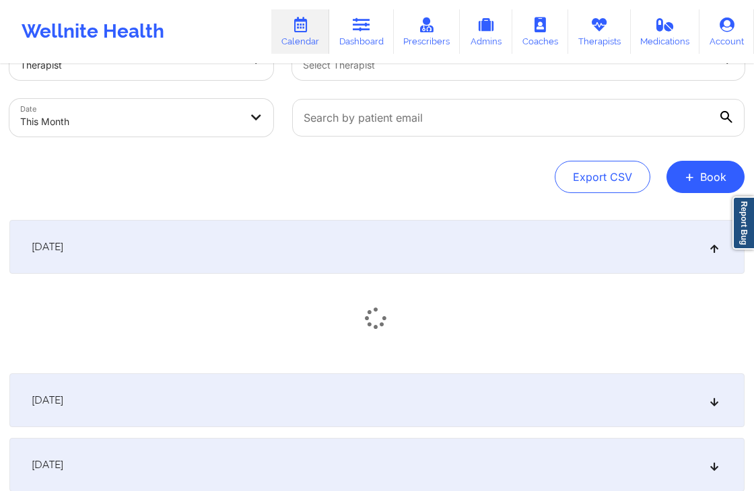
scroll to position [48, 0]
click at [506, 162] on div "Export CSV + Book" at bounding box center [376, 176] width 735 height 32
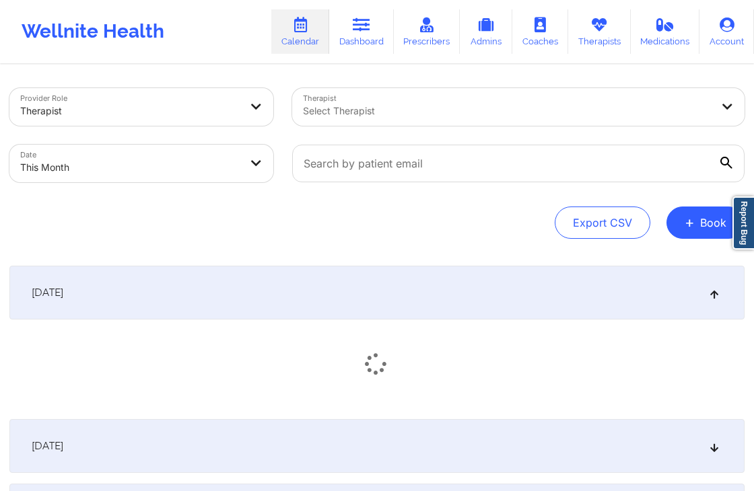
scroll to position [0, 0]
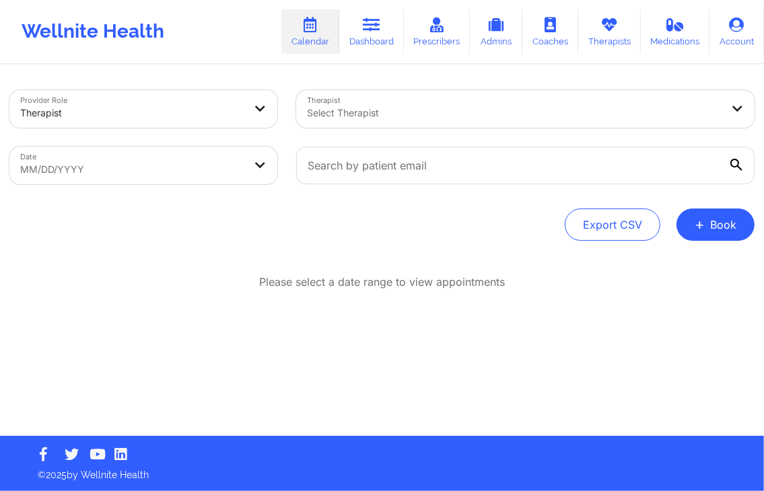
select select "2025-7"
select select "2025-8"
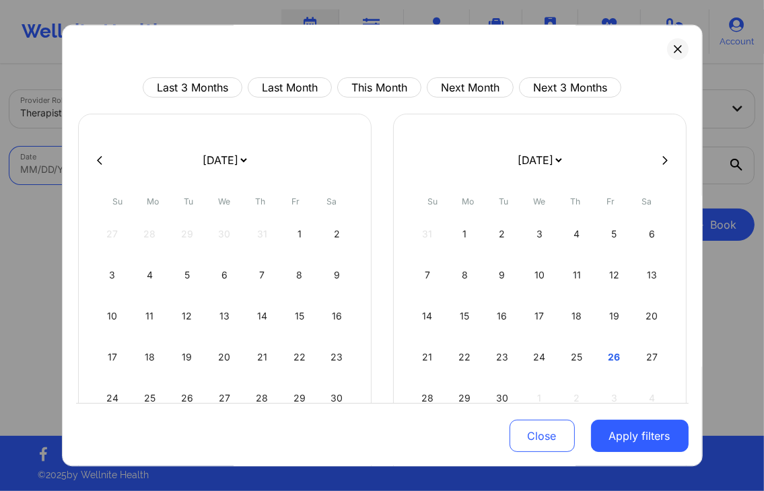
click at [132, 161] on body "Wellnite Health Calendar Dashboard Prescribers Admins Coaches Therapists Medica…" at bounding box center [382, 245] width 764 height 491
click at [302, 94] on button "Last Month" at bounding box center [290, 88] width 84 height 20
select select "2025-7"
select select "2025-8"
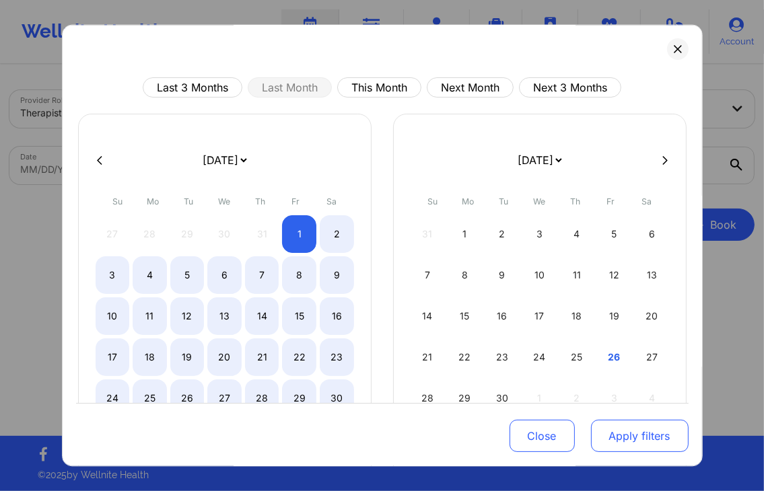
click at [595, 421] on button "Apply filters" at bounding box center [640, 437] width 98 height 32
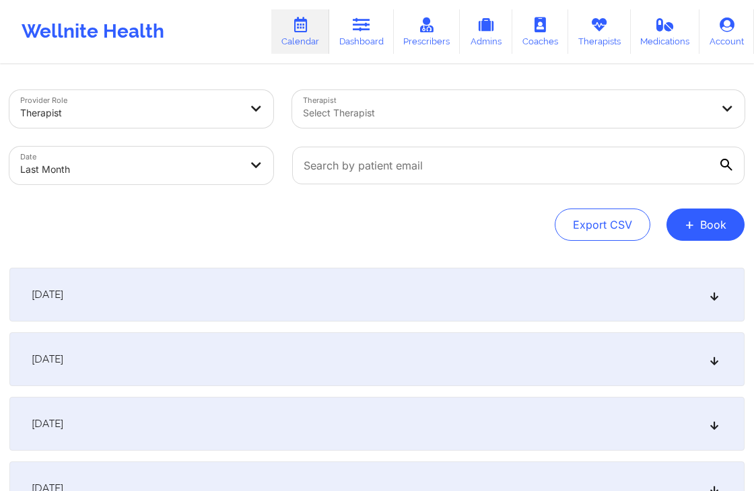
click at [293, 308] on div "[DATE]" at bounding box center [376, 295] width 735 height 54
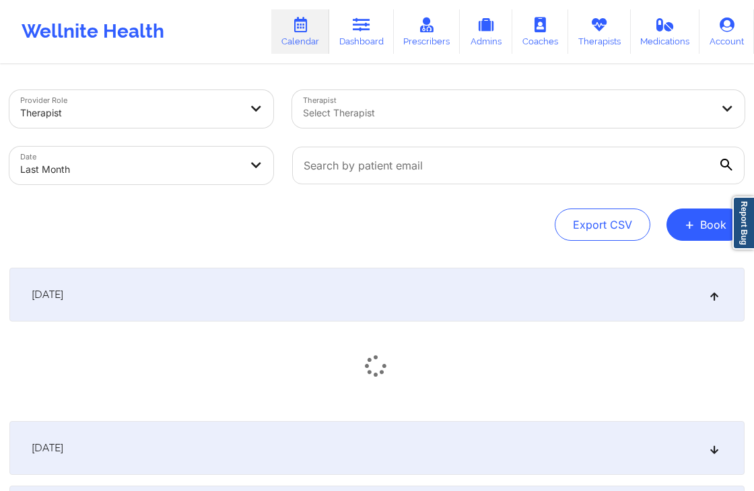
click at [383, 362] on icon at bounding box center [376, 366] width 26 height 22
click at [428, 312] on div "[DATE]" at bounding box center [376, 295] width 735 height 54
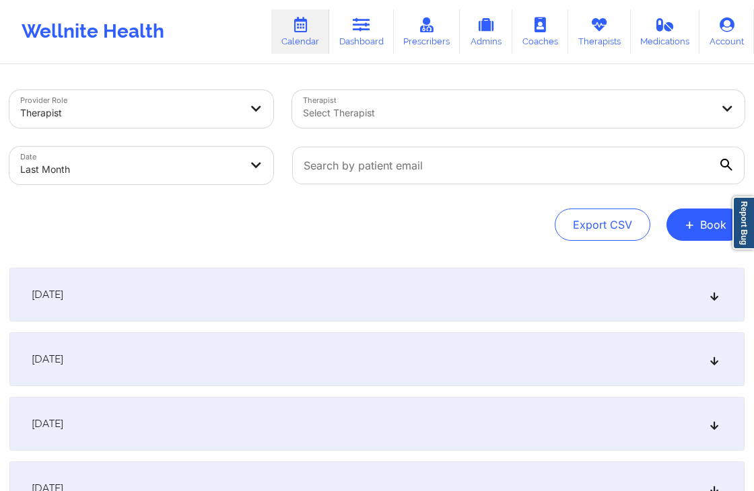
click at [503, 283] on div "[DATE]" at bounding box center [376, 295] width 735 height 54
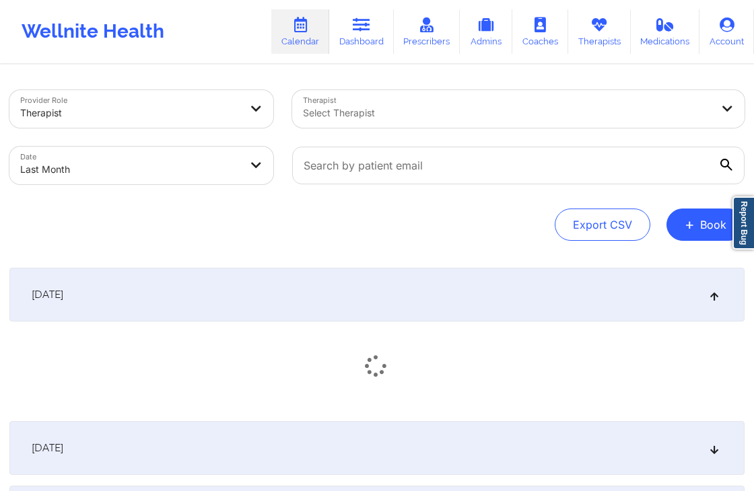
click at [503, 283] on div "[DATE]" at bounding box center [376, 295] width 735 height 54
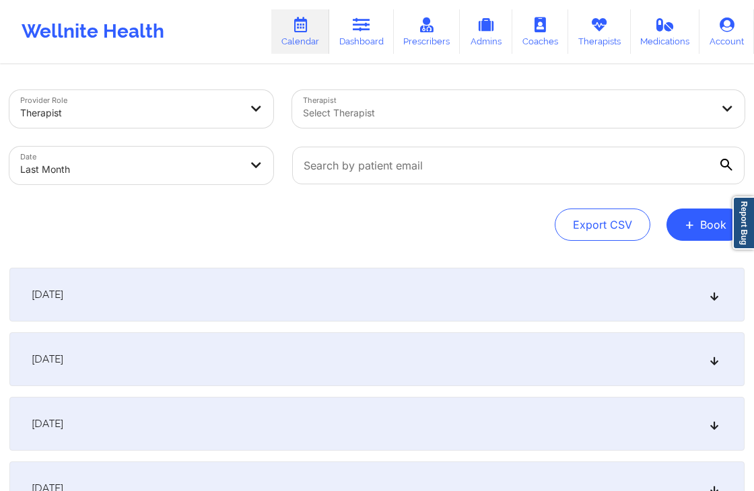
click at [383, 232] on div "Export CSV + Book" at bounding box center [376, 225] width 735 height 32
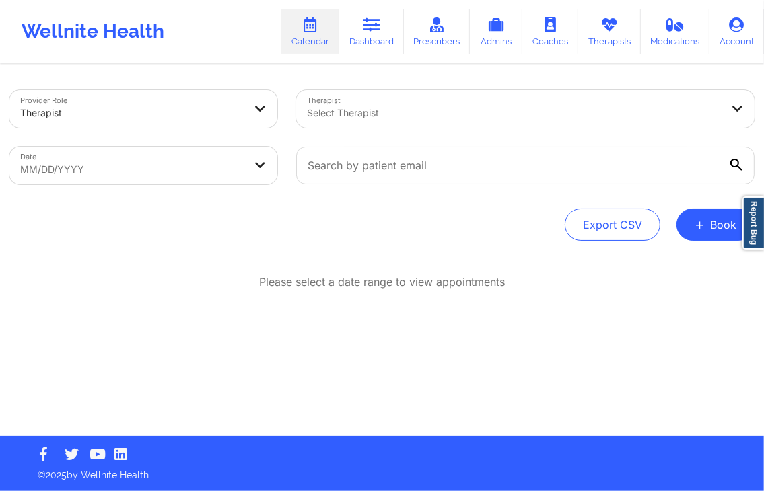
click at [409, 283] on p "Please select a date range to view appointments" at bounding box center [382, 282] width 246 height 15
select select "2025-7"
select select "2025-8"
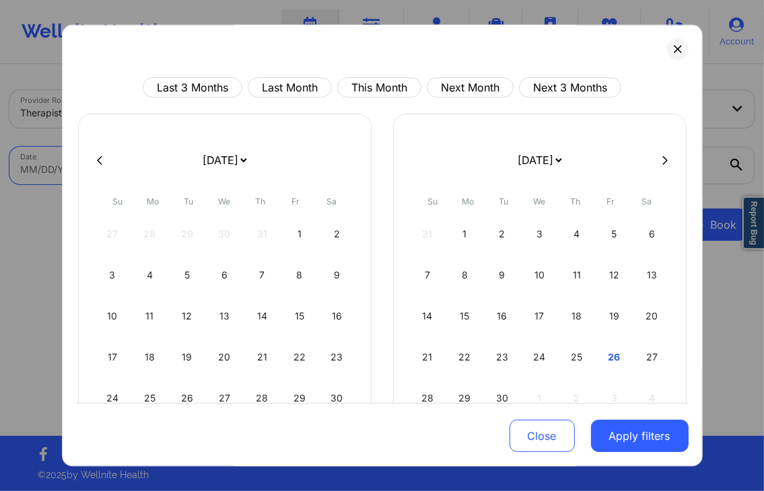
click at [243, 170] on body "Wellnite Health Calendar Dashboard Prescribers Admins Coaches Therapists Medica…" at bounding box center [382, 245] width 764 height 491
click at [369, 84] on button "This Month" at bounding box center [379, 88] width 84 height 20
select select "2025-8"
select select "2025-9"
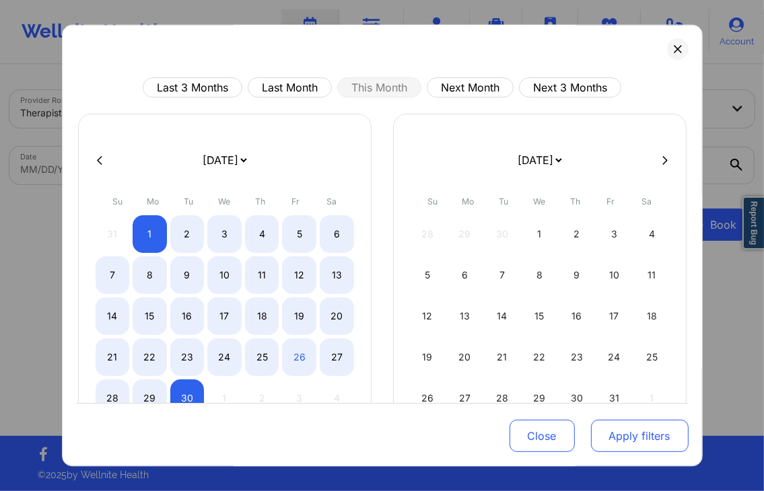
click at [660, 436] on button "Apply filters" at bounding box center [640, 437] width 98 height 32
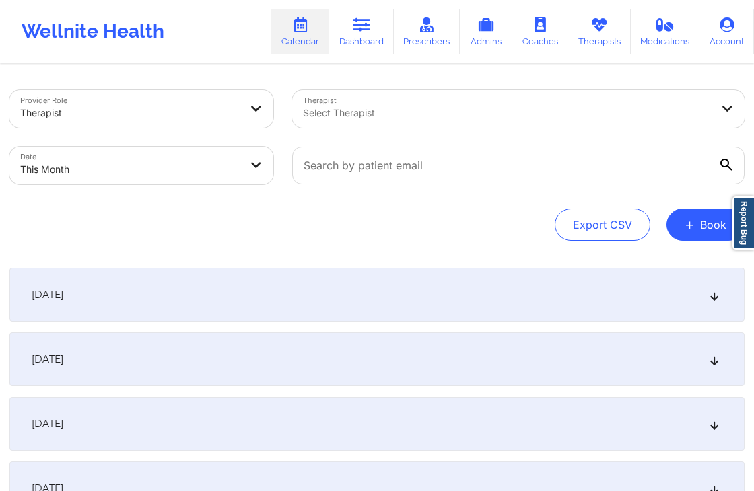
click at [509, 319] on div "[DATE]" at bounding box center [376, 295] width 735 height 54
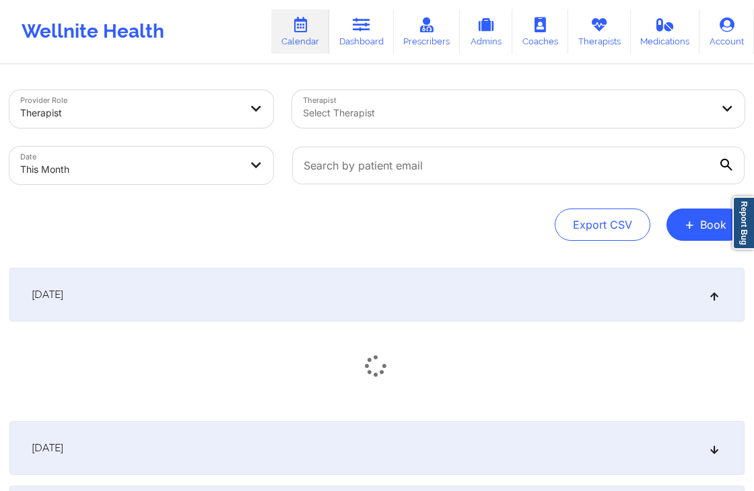
click at [469, 215] on div "Export CSV + Book" at bounding box center [376, 225] width 735 height 32
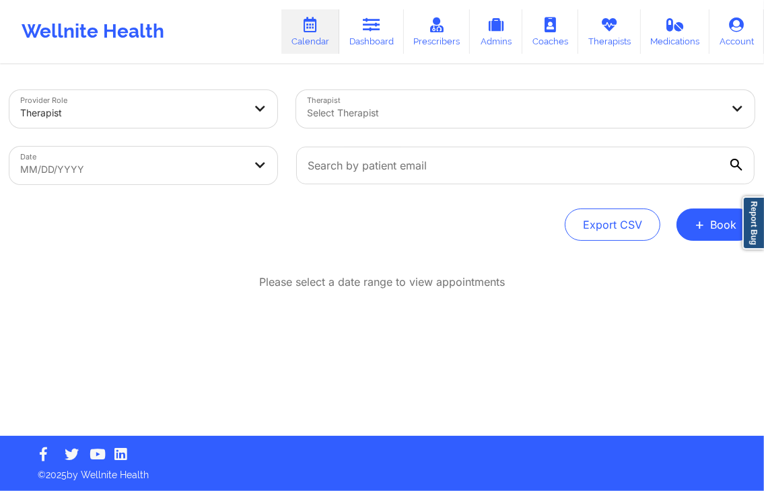
select select "2025-7"
select select "2025-8"
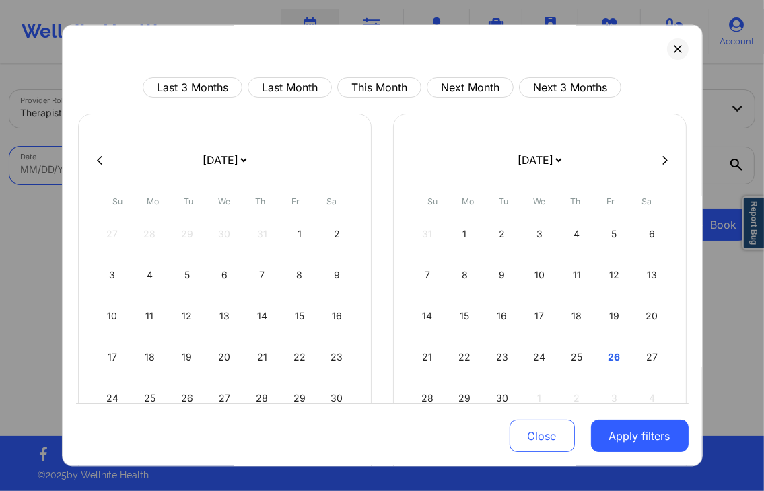
click at [205, 155] on body "Wellnite Health Calendar Dashboard Prescribers Admins Coaches Therapists Medica…" at bounding box center [382, 245] width 764 height 491
click at [372, 76] on div "Last 3 Months Last Month This Month Next Month Next 3 Months [DATE] [DATE] [DAT…" at bounding box center [382, 246] width 641 height 442
click at [383, 98] on button "This Month" at bounding box center [379, 88] width 84 height 20
select select "2025-8"
select select "2025-9"
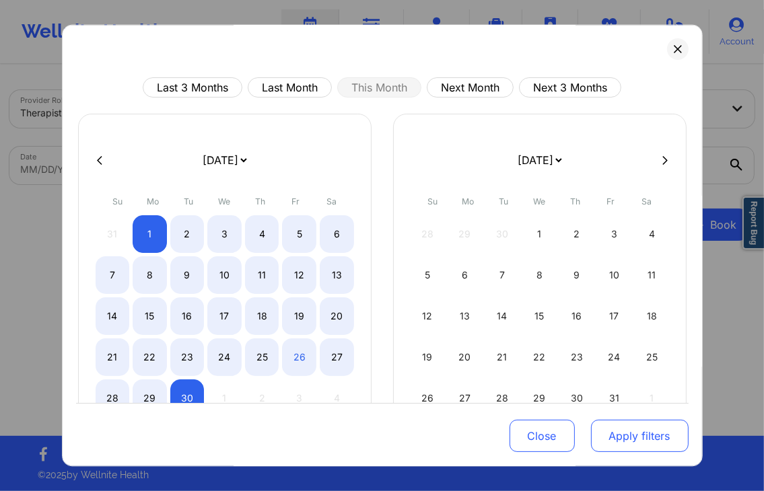
click at [649, 437] on button "Apply filters" at bounding box center [640, 437] width 98 height 32
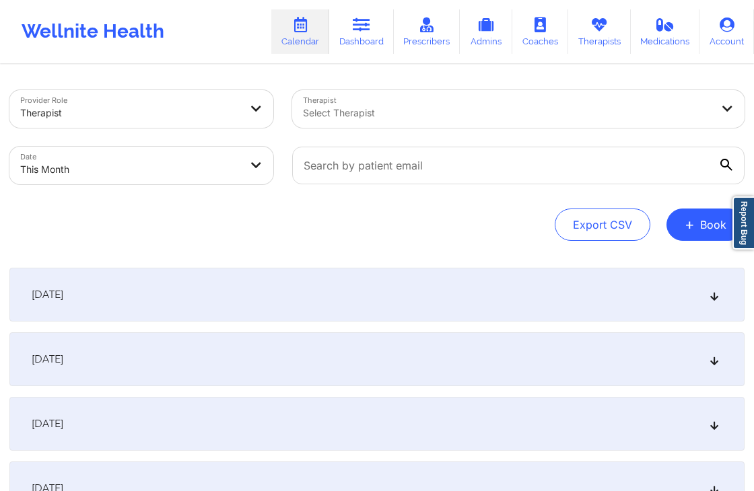
click at [518, 298] on div "[DATE]" at bounding box center [376, 295] width 735 height 54
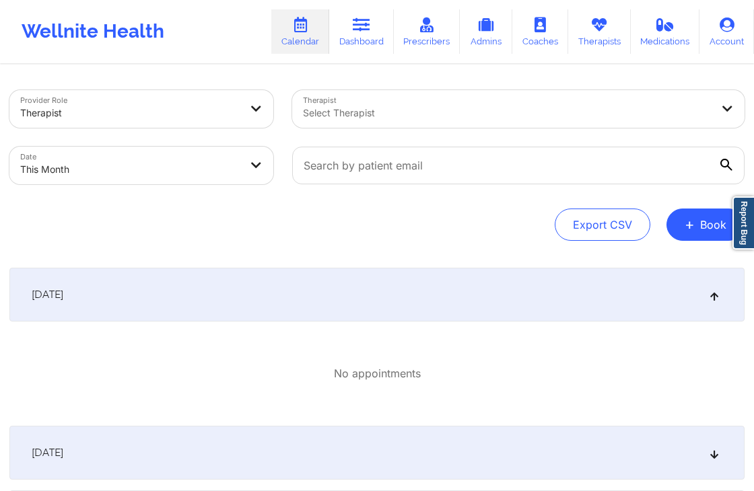
click at [26, 371] on div "No appointments" at bounding box center [376, 373] width 735 height 15
